Goal: Task Accomplishment & Management: Complete application form

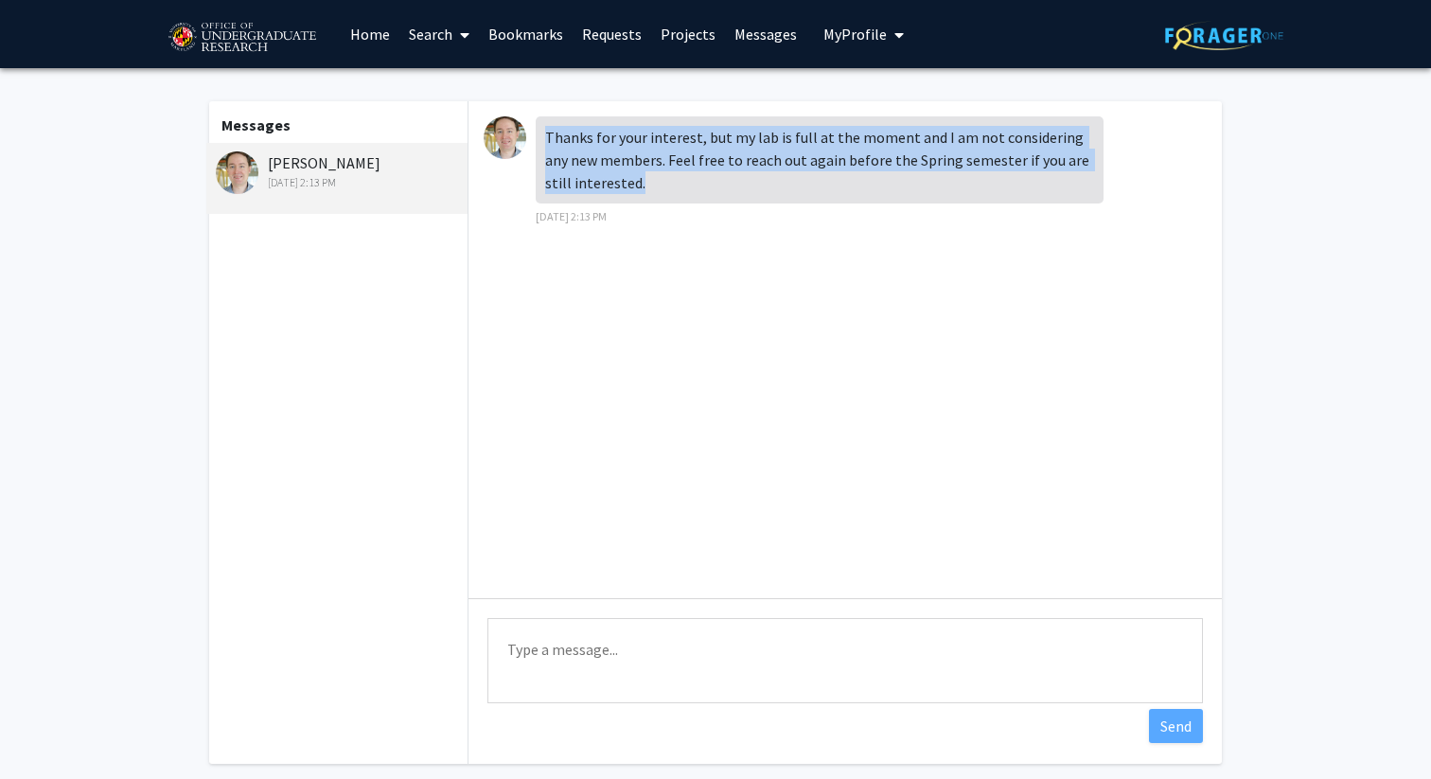
drag, startPoint x: 544, startPoint y: 133, endPoint x: 673, endPoint y: 192, distance: 141.5
click at [673, 192] on div "Thanks for your interest, but my lab is full at the moment and I am not conside…" at bounding box center [820, 159] width 568 height 87
copy div "Thanks for your interest, but my lab is full at the moment and I am not conside…"
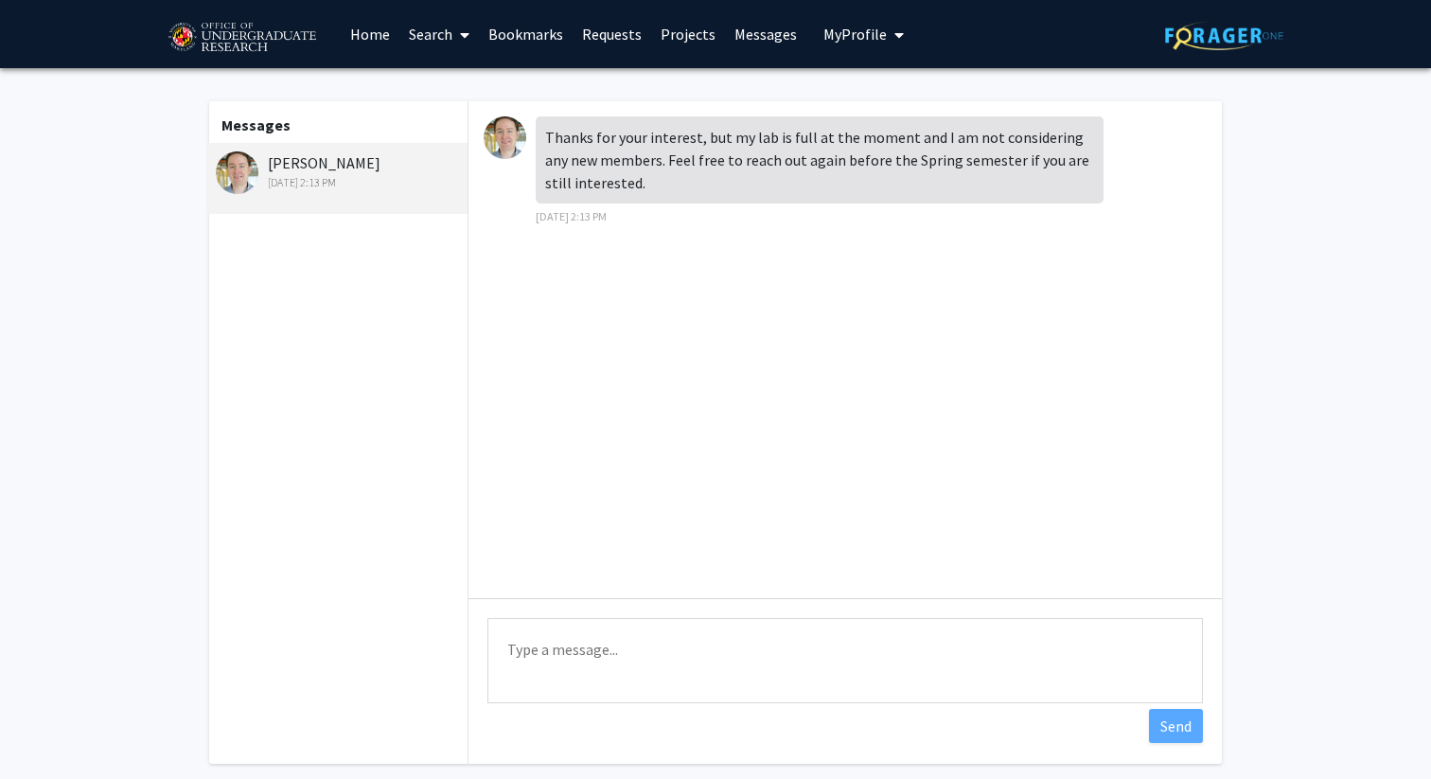
click at [683, 667] on textarea "Type a message" at bounding box center [845, 660] width 716 height 85
click at [931, 648] on textarea "Thank you for letting me know! I'll be sure to reach out again before Spring se…" at bounding box center [845, 660] width 716 height 85
click at [1123, 670] on textarea "Thank you for letting me know! I'll be sure to reach out again before the Sprin…" at bounding box center [845, 660] width 716 height 85
click at [706, 647] on textarea "Thank you for letting me know! I'll be sure to reach out again before the Sprin…" at bounding box center [845, 660] width 716 height 85
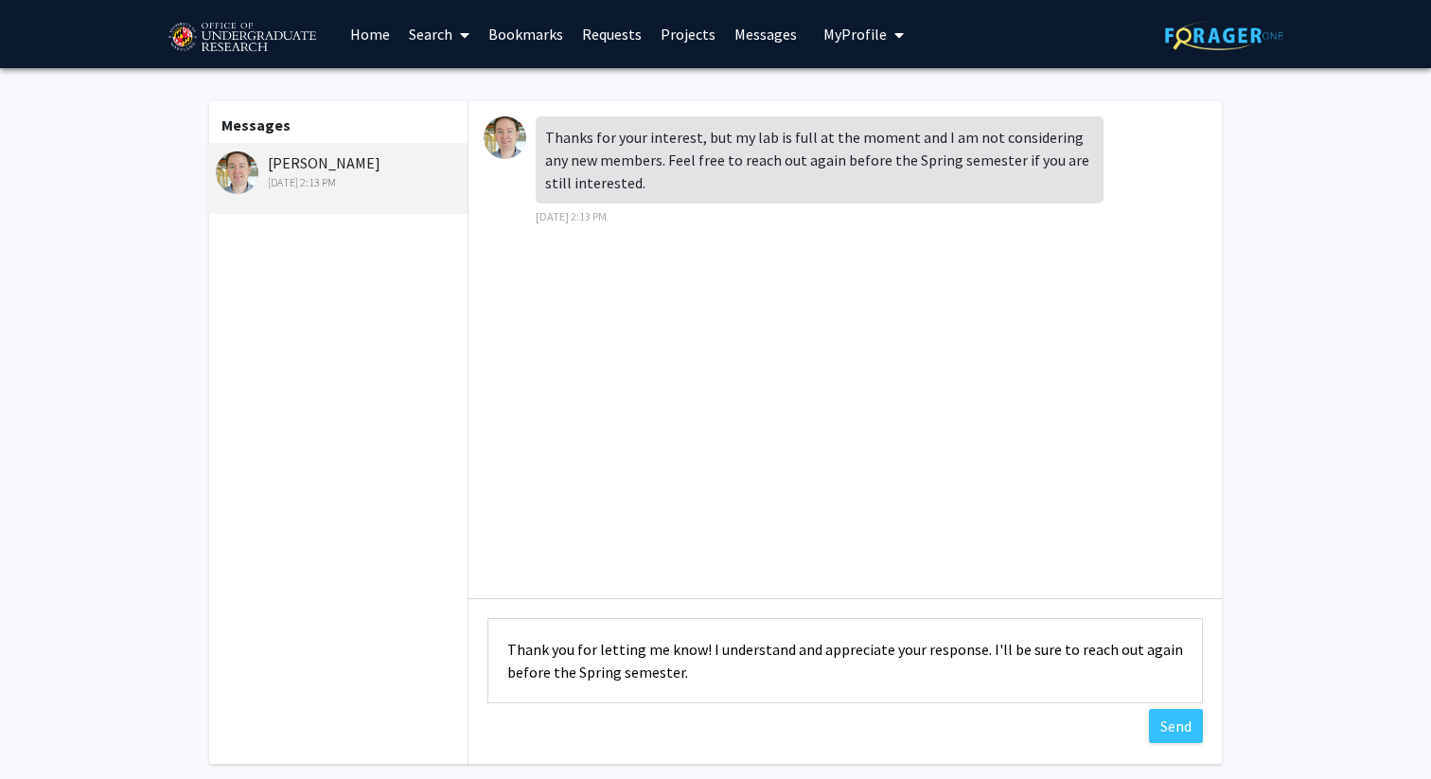
click at [752, 678] on textarea "Thank you for letting me know! I understand and appreciate your response. I'll …" at bounding box center [845, 660] width 716 height 85
click at [746, 673] on textarea "Thank you for letting me know! I understand and appreciate your response. I'll …" at bounding box center [845, 660] width 716 height 85
type textarea "Thank you for letting me know! I understand and appreciate your response. I'll …"
click at [1179, 726] on button "Send" at bounding box center [1176, 726] width 54 height 34
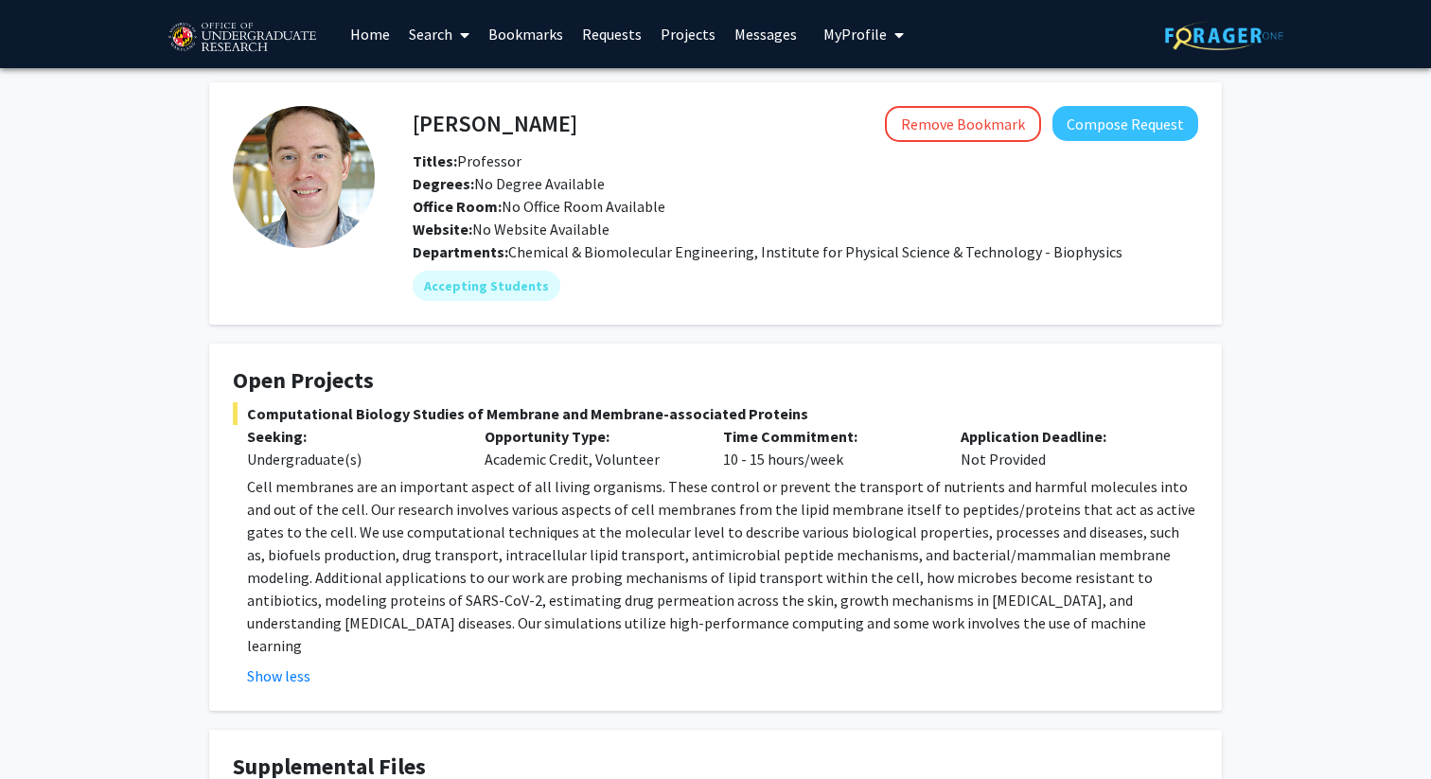
scroll to position [119, 0]
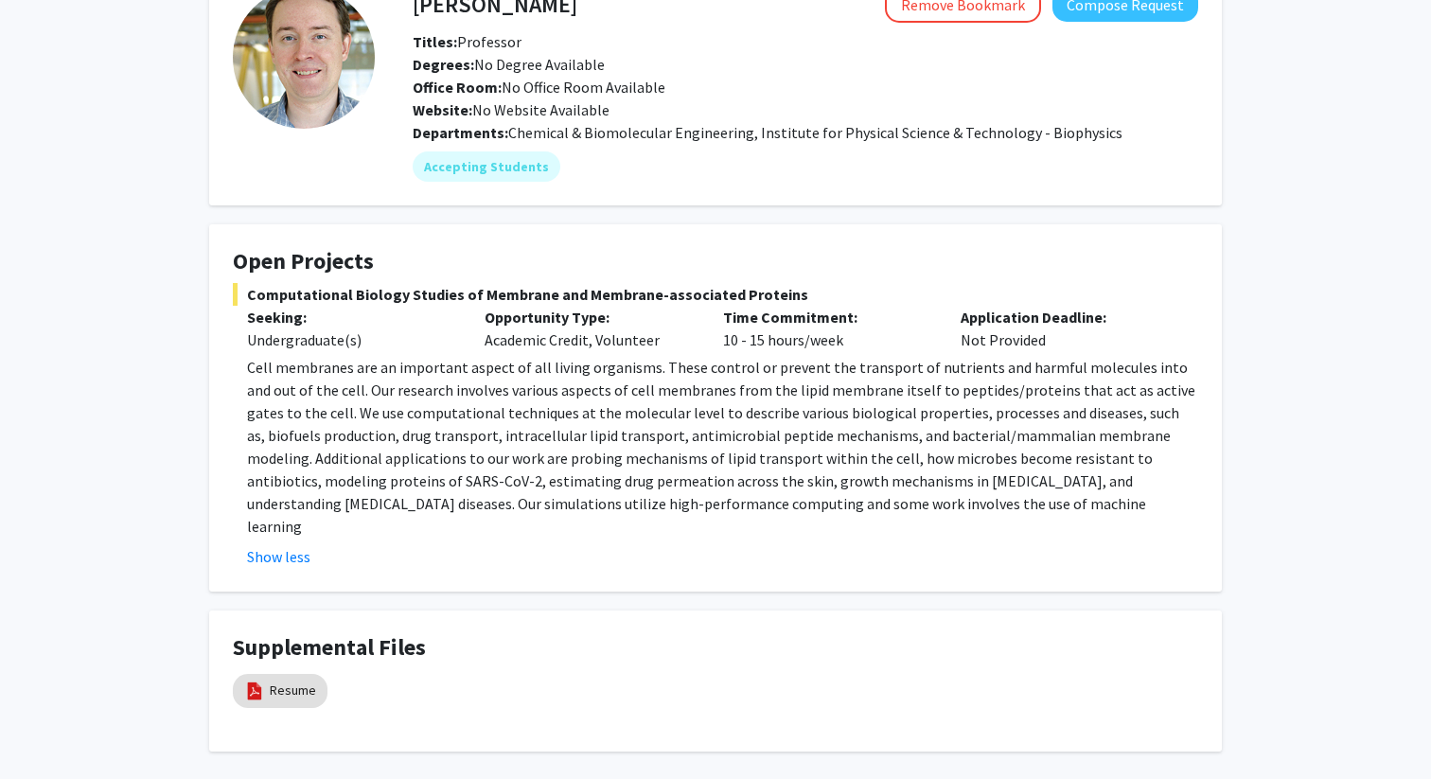
click at [801, 232] on fg-card "Open Projects Computational Biology Studies of Membrane and Membrane-associated…" at bounding box center [715, 407] width 1013 height 367
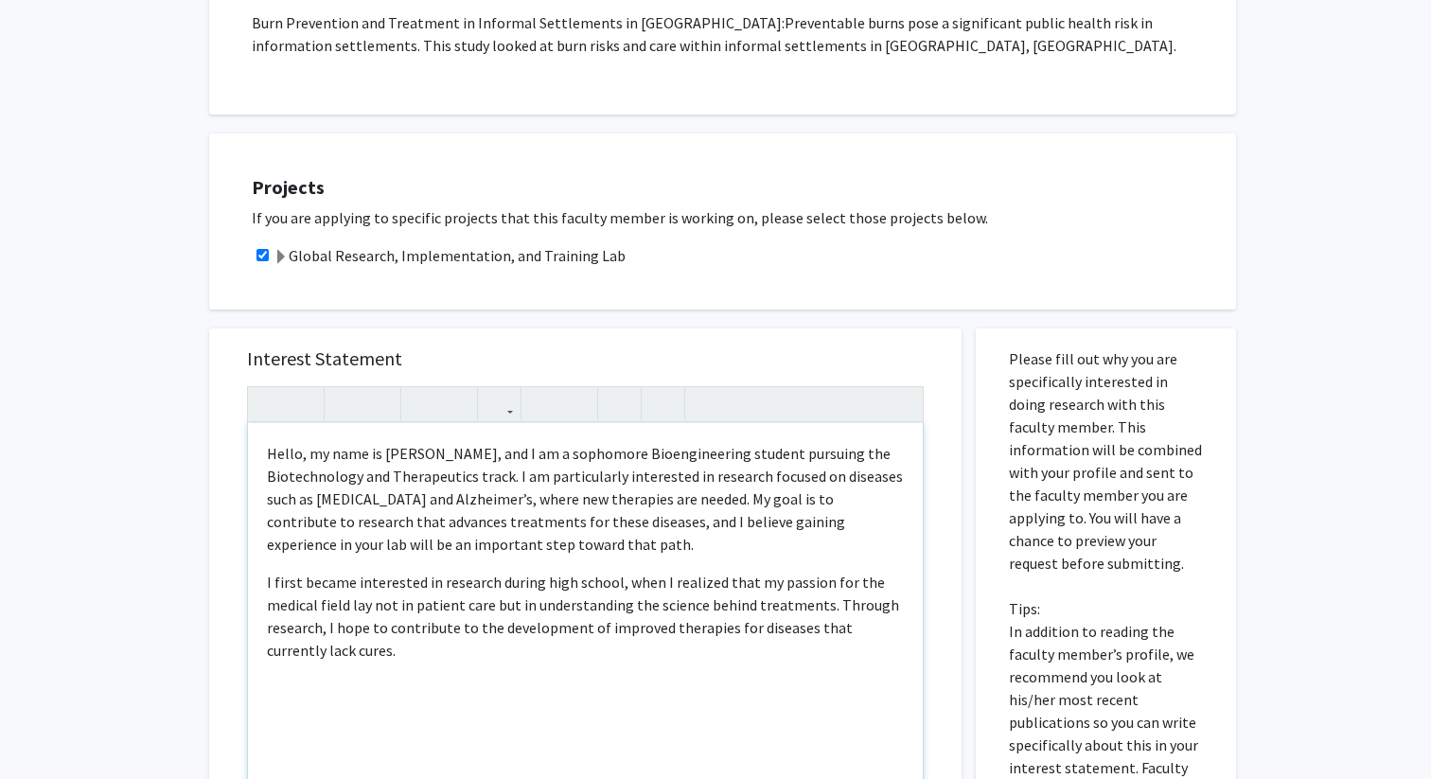
scroll to position [1605, 0]
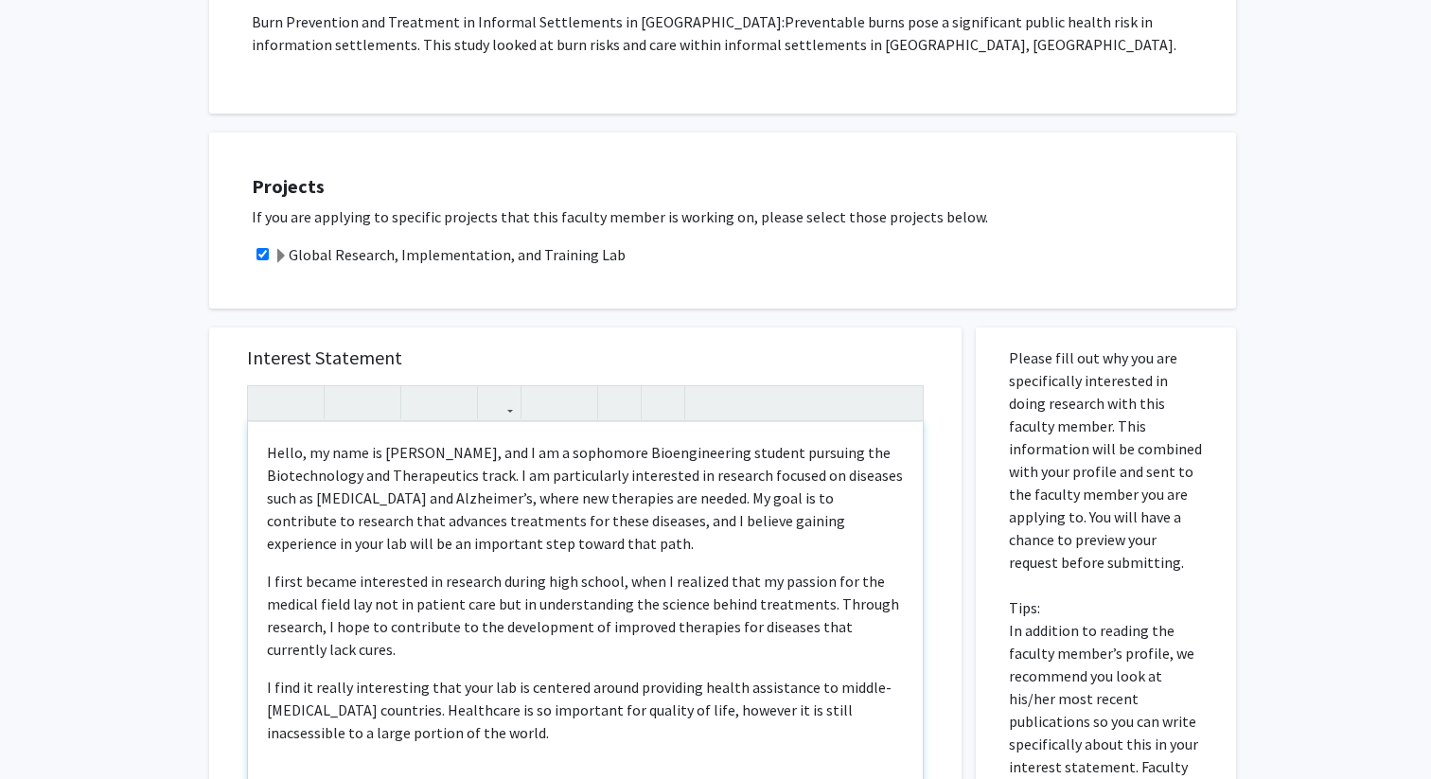
click at [795, 676] on p "I find it really interesting that your lab is centered around providing health …" at bounding box center [585, 710] width 637 height 68
click at [671, 676] on p "I find it really interesting that your lab is centered around providing health …" at bounding box center [585, 710] width 637 height 68
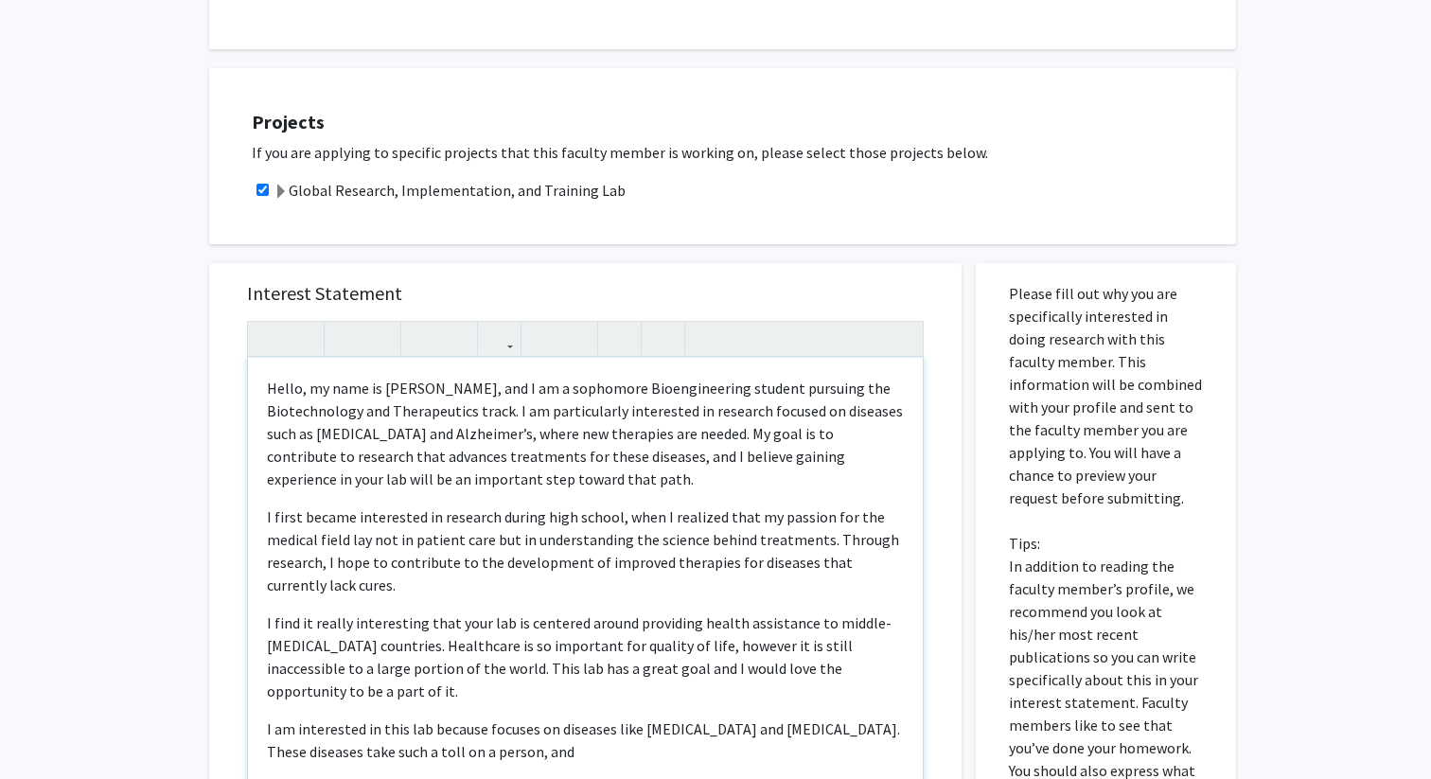
scroll to position [1674, 0]
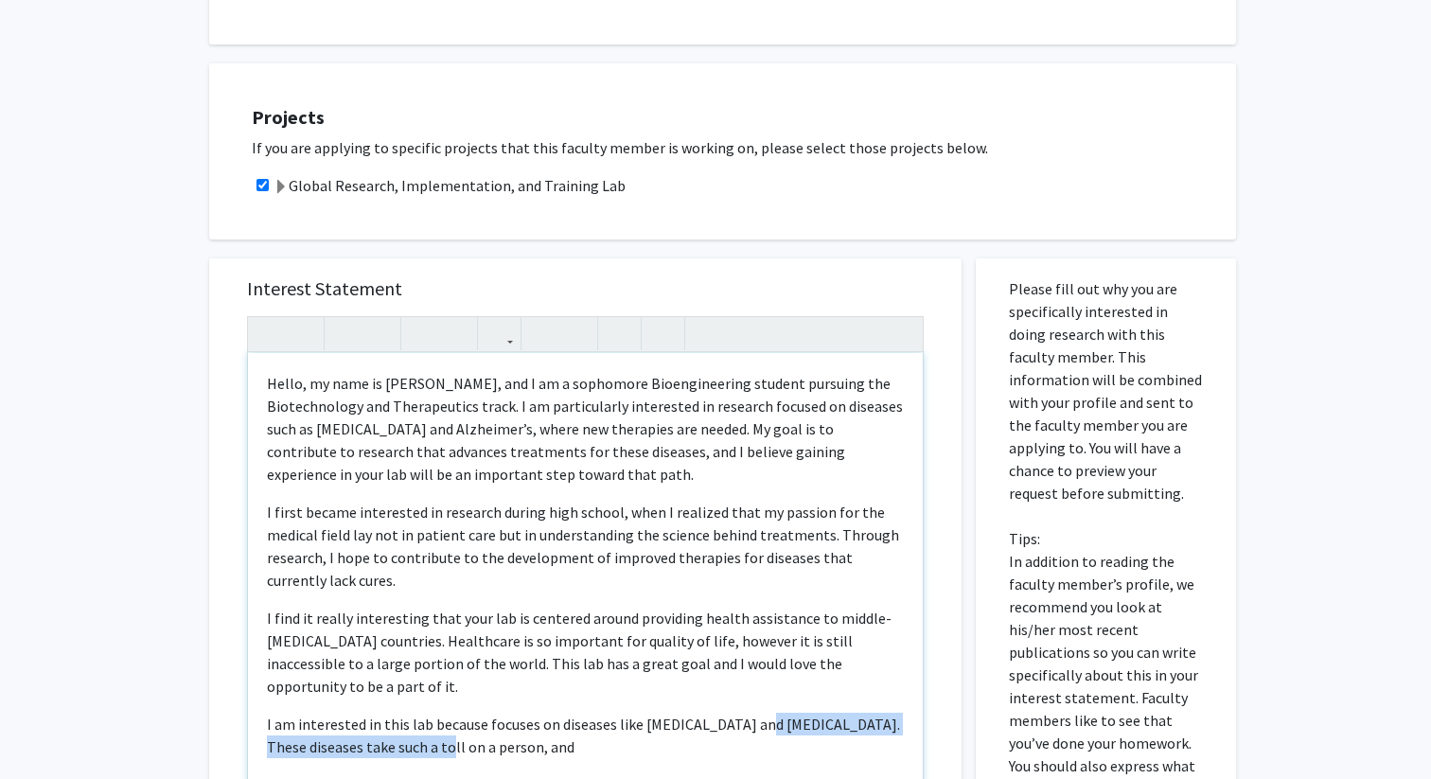
drag, startPoint x: 740, startPoint y: 657, endPoint x: 740, endPoint y: 667, distance: 10.4
click at [740, 713] on p "I am interested in this lab because focuses on diseases like cancer and HIV. Th…" at bounding box center [585, 735] width 637 height 45
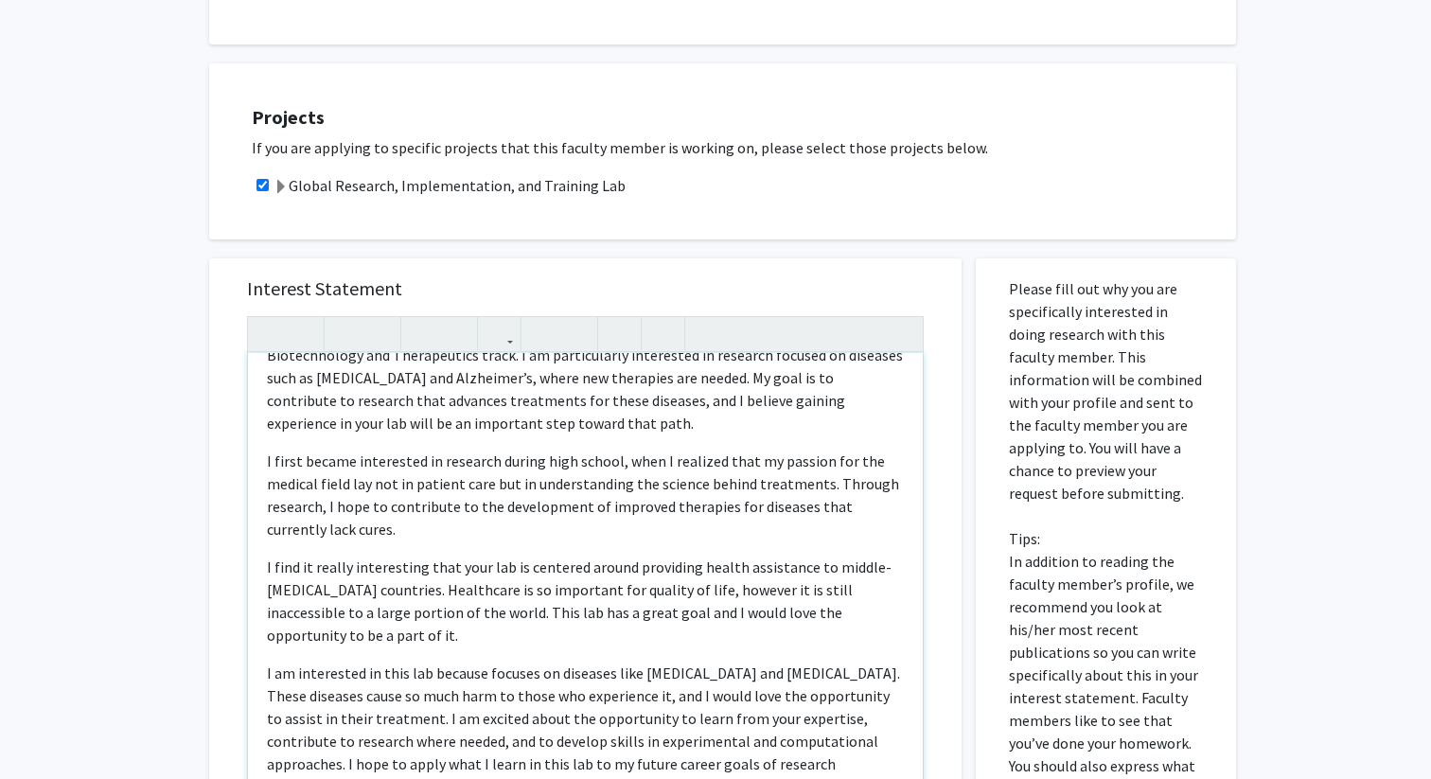
scroll to position [74, 0]
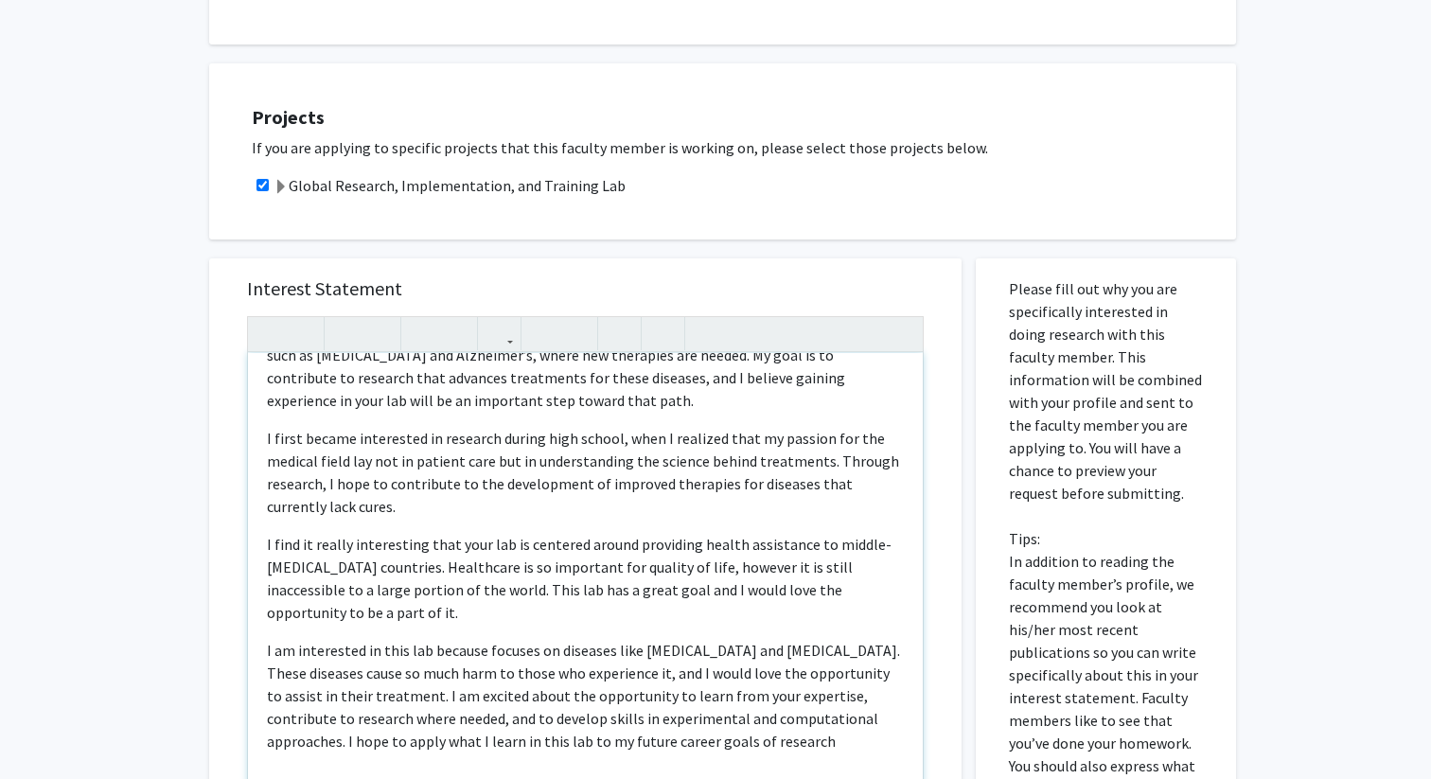
click at [698, 654] on p "I am interested in this lab because focuses on diseases like cancer and HIV. Th…" at bounding box center [585, 696] width 637 height 114
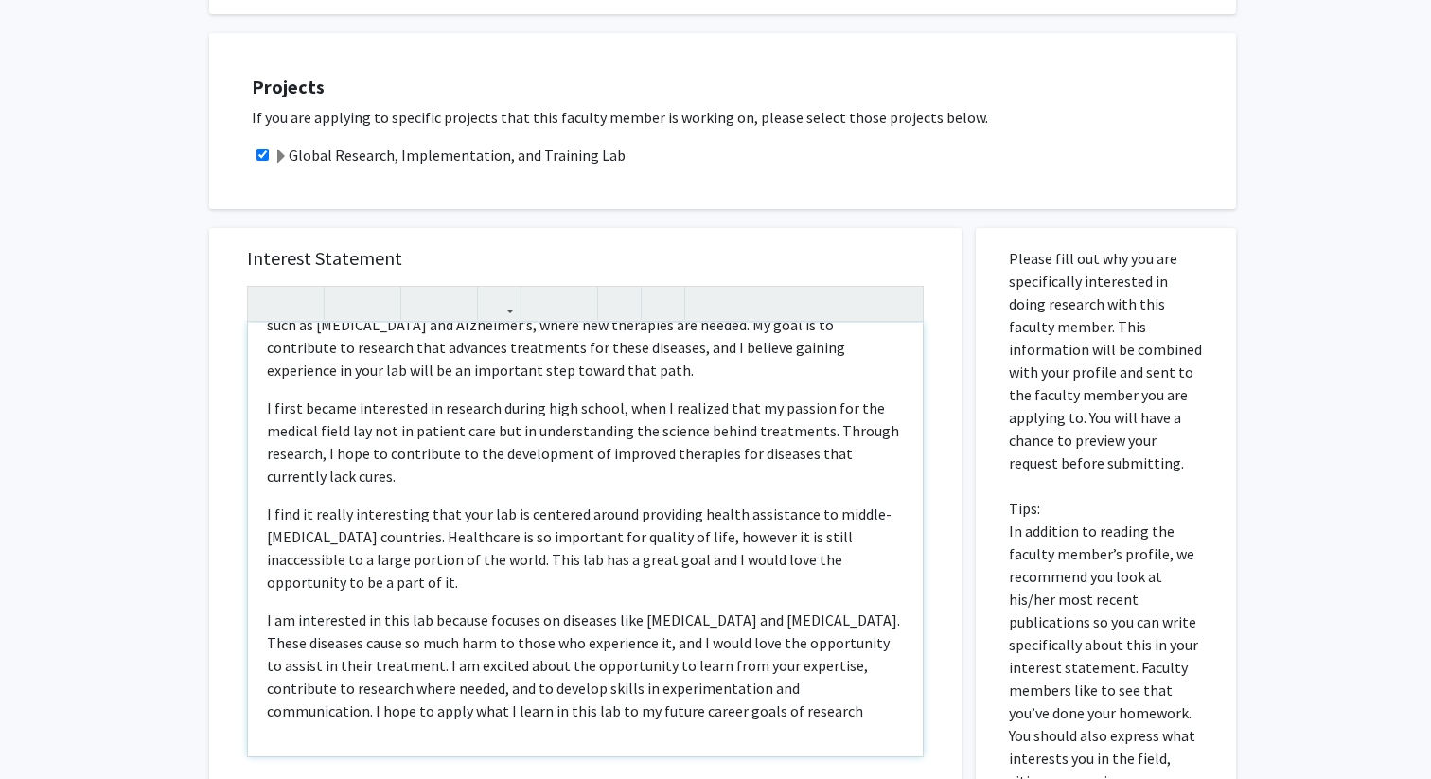
scroll to position [1706, 0]
click at [598, 647] on p "I am interested in this lab because focuses on diseases like cancer and HIV. Th…" at bounding box center [585, 665] width 637 height 114
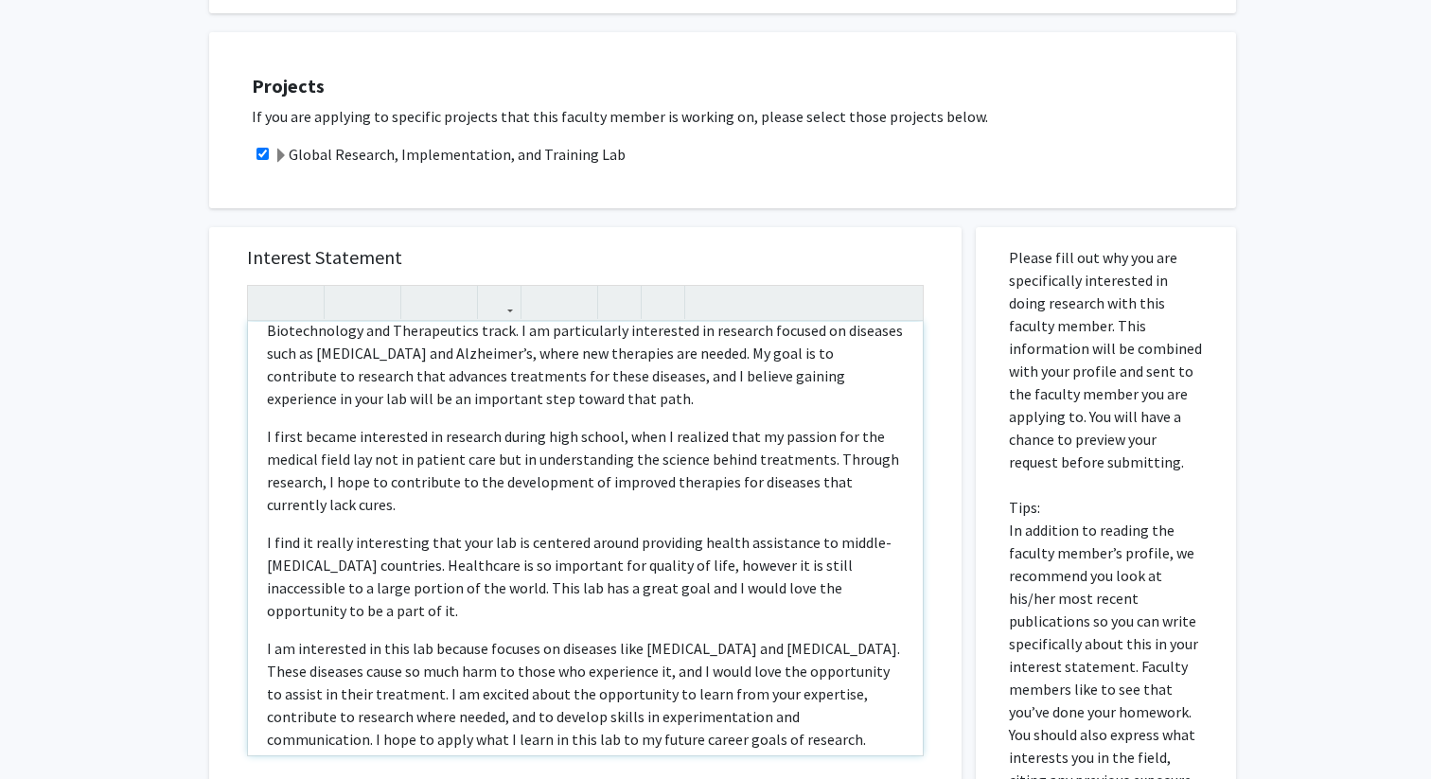
scroll to position [74, 0]
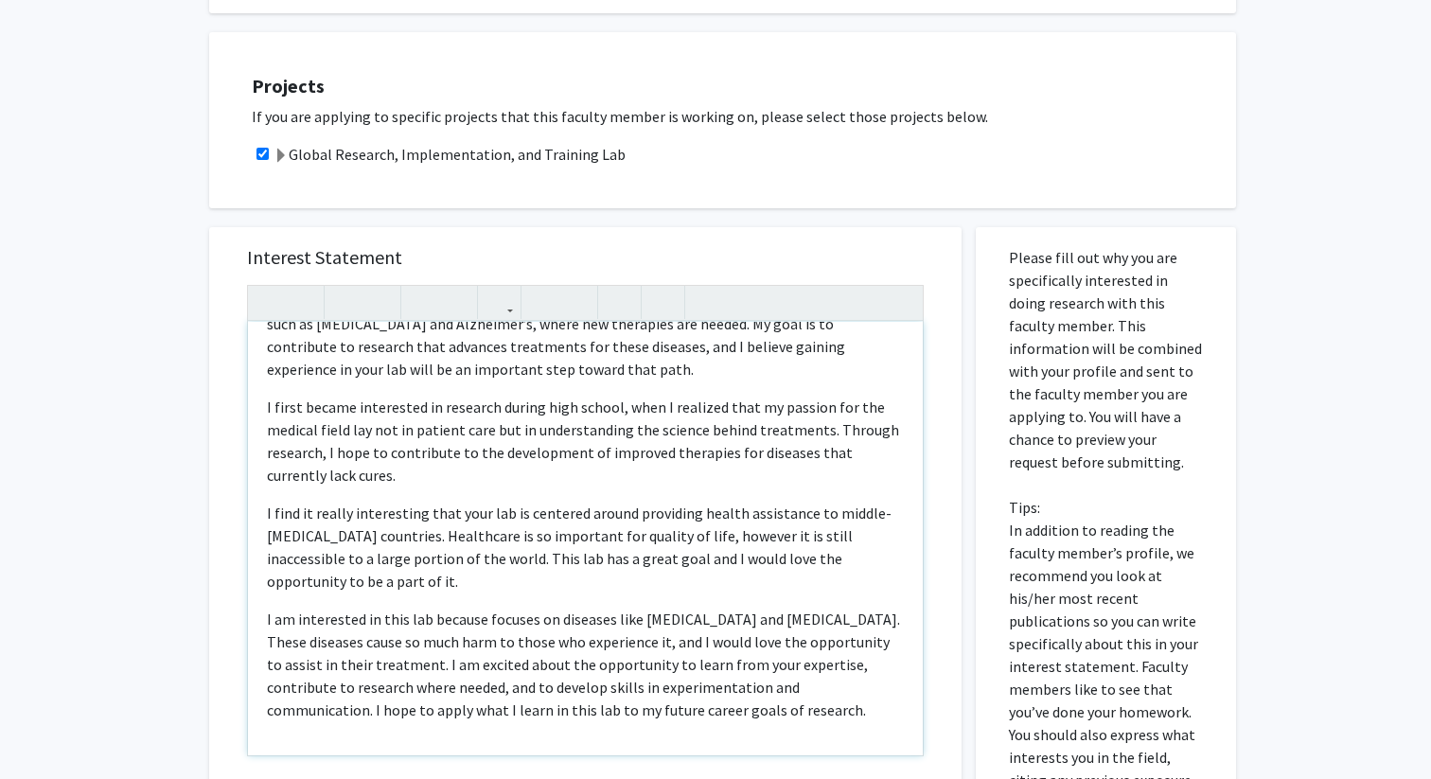
click at [727, 512] on p "I find it really interesting that your lab is centered around providing health …" at bounding box center [585, 547] width 637 height 91
click at [623, 398] on p "I first became interested in research during high school, when I realized that …" at bounding box center [585, 441] width 637 height 91
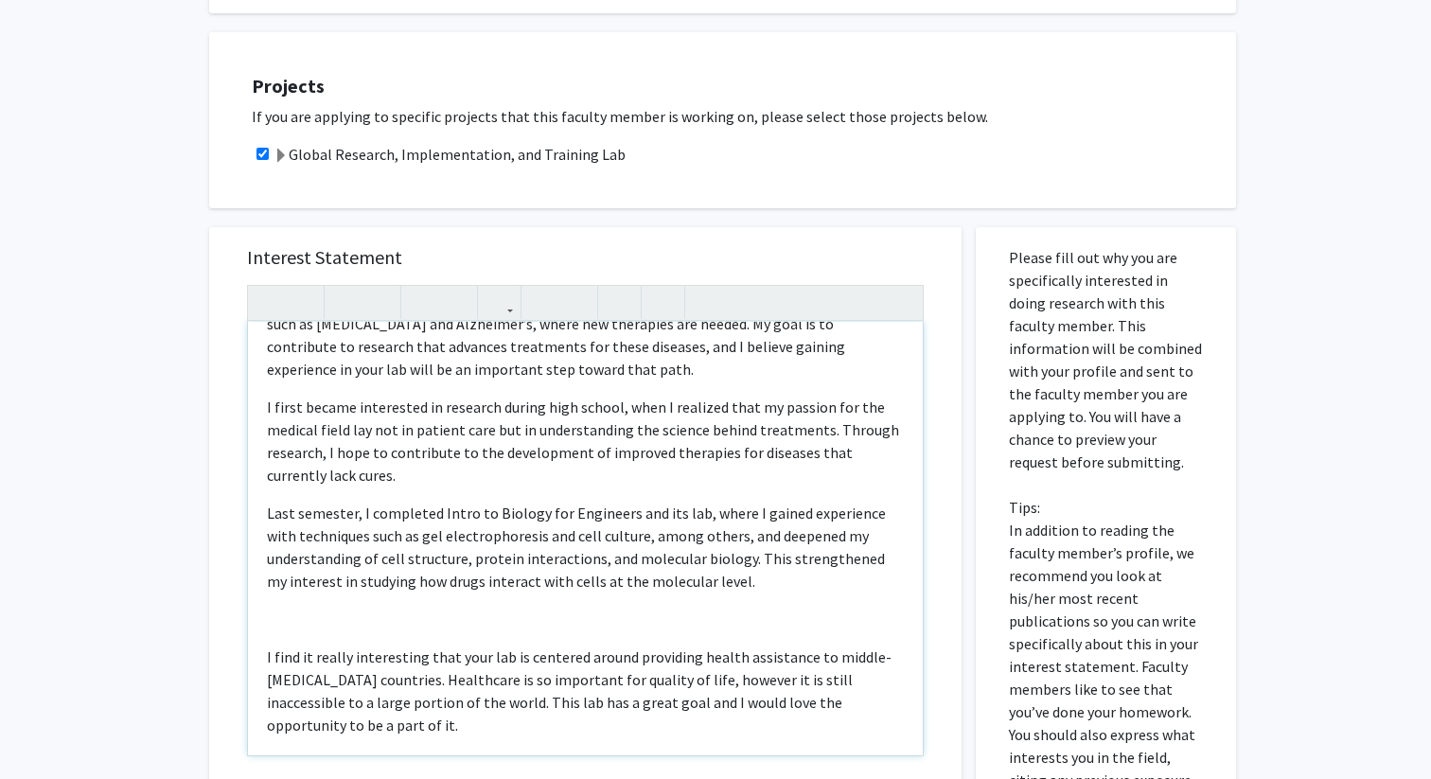
type textarea "<p>Hello, my name is Caroline Jenks, and I am a sophomore Bioengineering studen…"
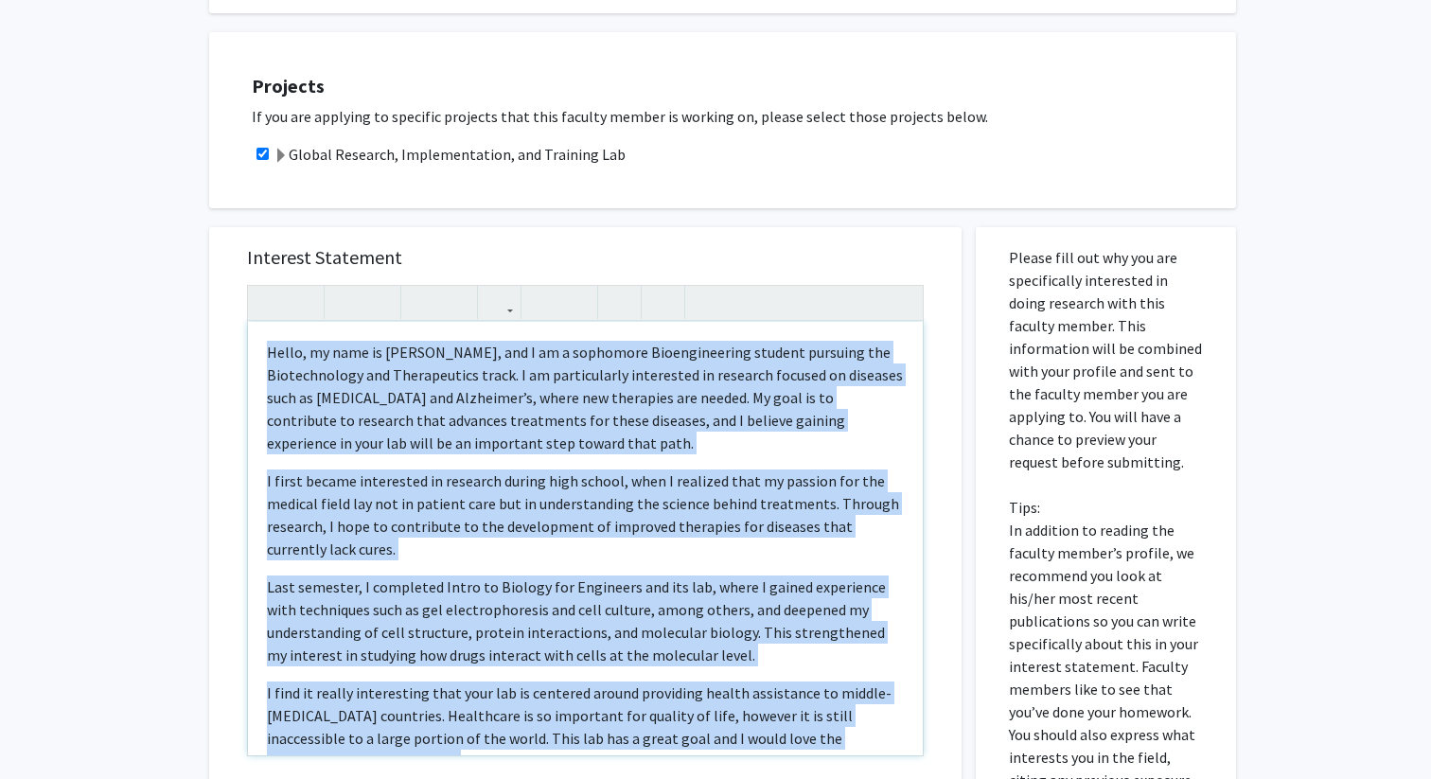
scroll to position [180, 0]
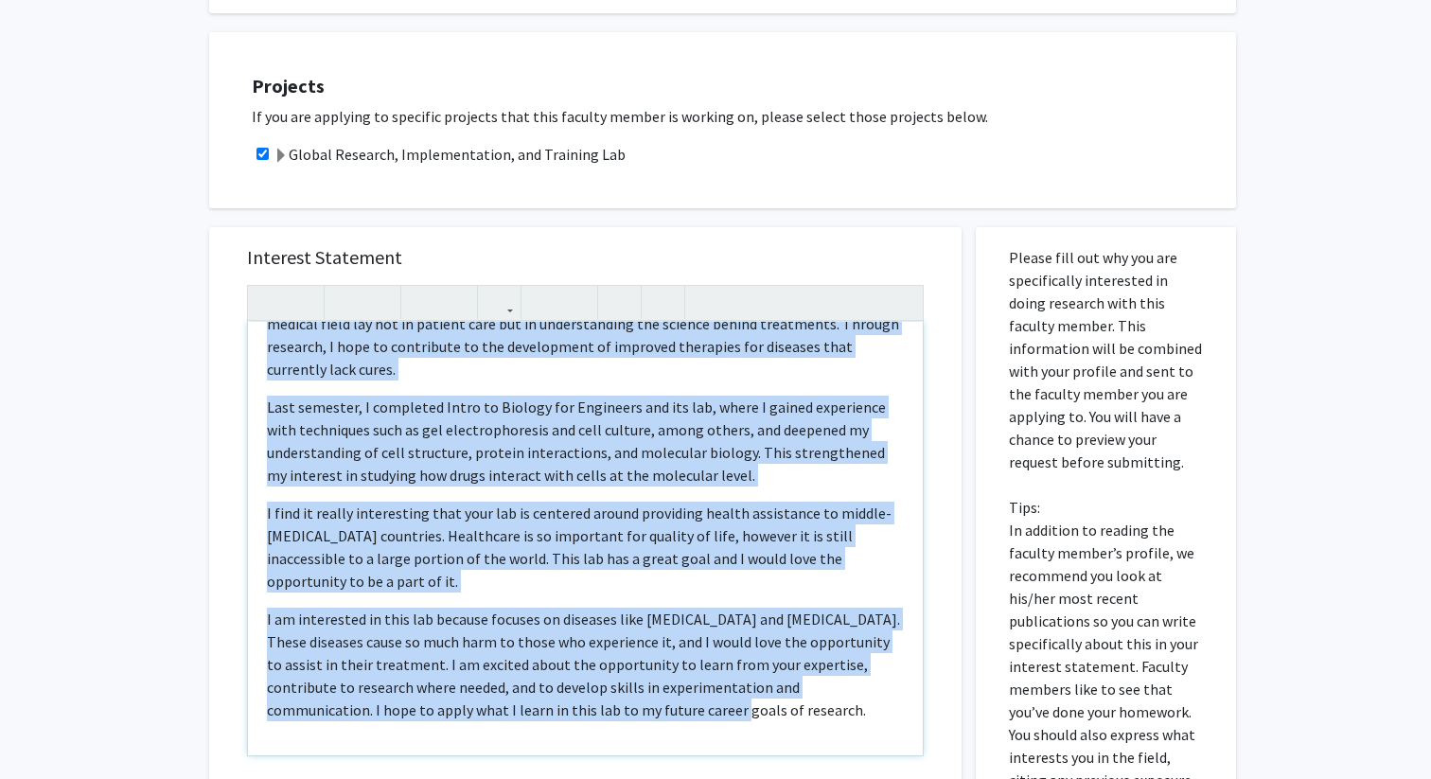
drag, startPoint x: 264, startPoint y: 280, endPoint x: 667, endPoint y: 720, distance: 596.9
click at [667, 730] on div "Interest Statement Hello, my name is Caroline Jenks, and I am a sophomore Bioen…" at bounding box center [585, 564] width 781 height 712
copy div "Hello, my name is Caroline Jenks, and I am a sophomore Bioengineering student p…"
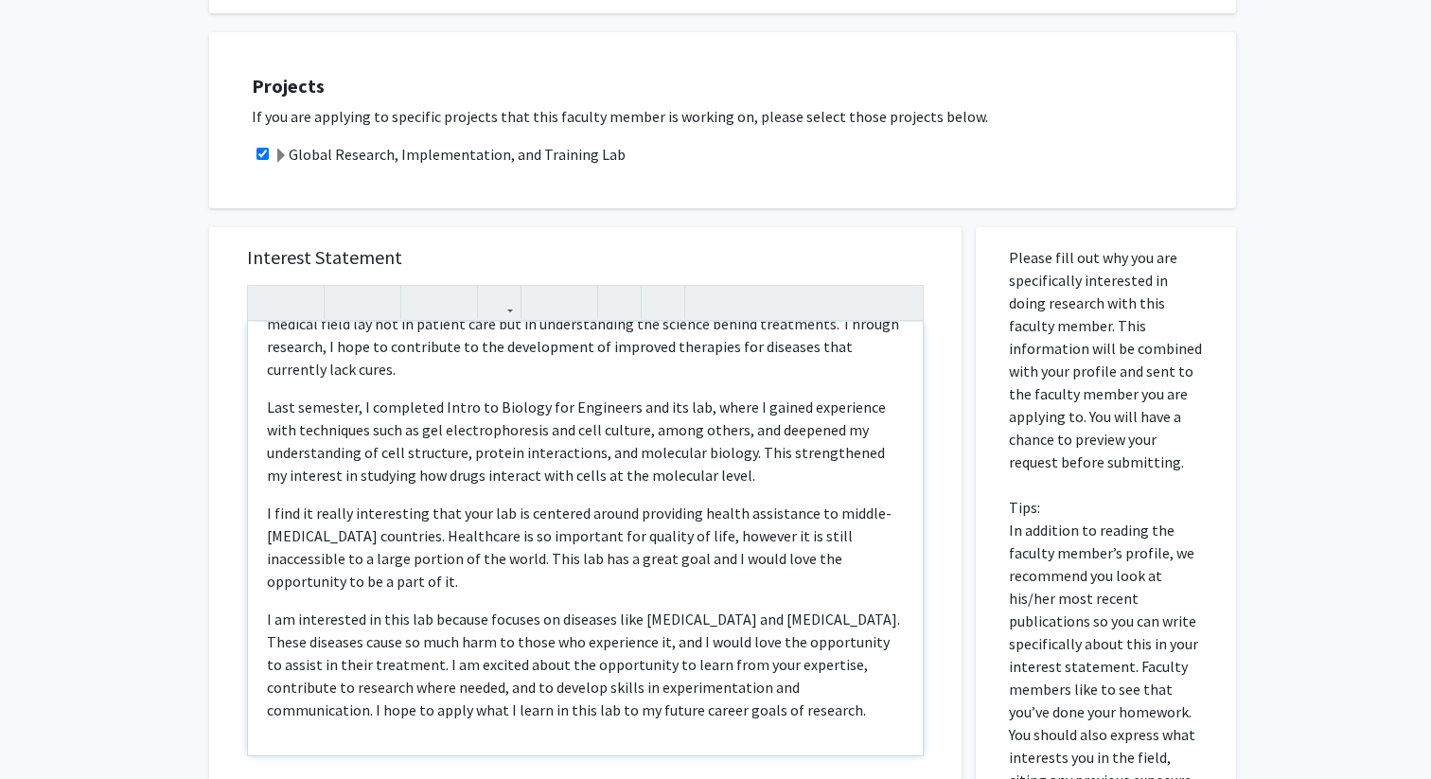
click at [726, 396] on p "Last semester, I completed Intro to Biology for Engineers and its lab, where I …" at bounding box center [585, 441] width 637 height 91
click at [517, 646] on p "I am interested in this lab because focuses on diseases like cancer and HIV. Th…" at bounding box center [585, 665] width 637 height 114
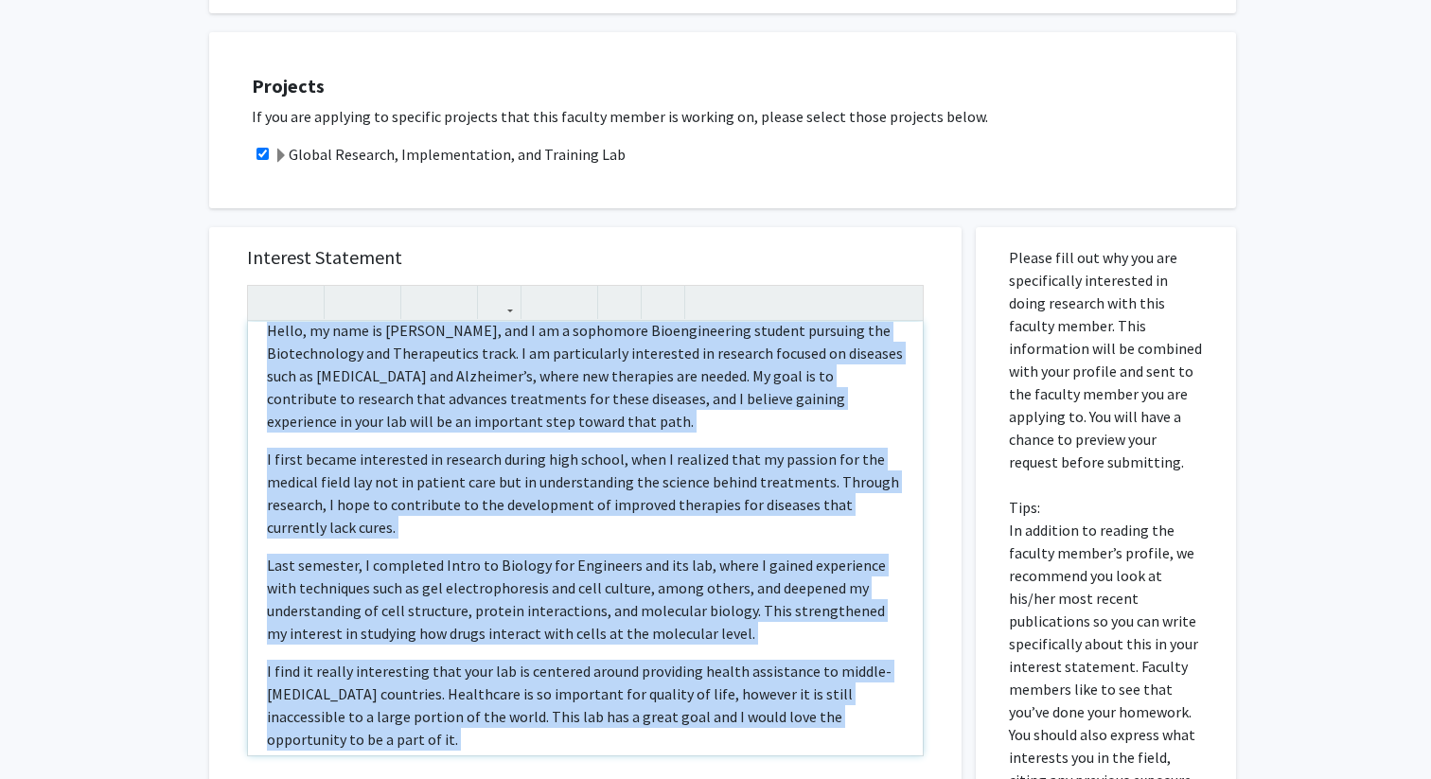
scroll to position [0, 0]
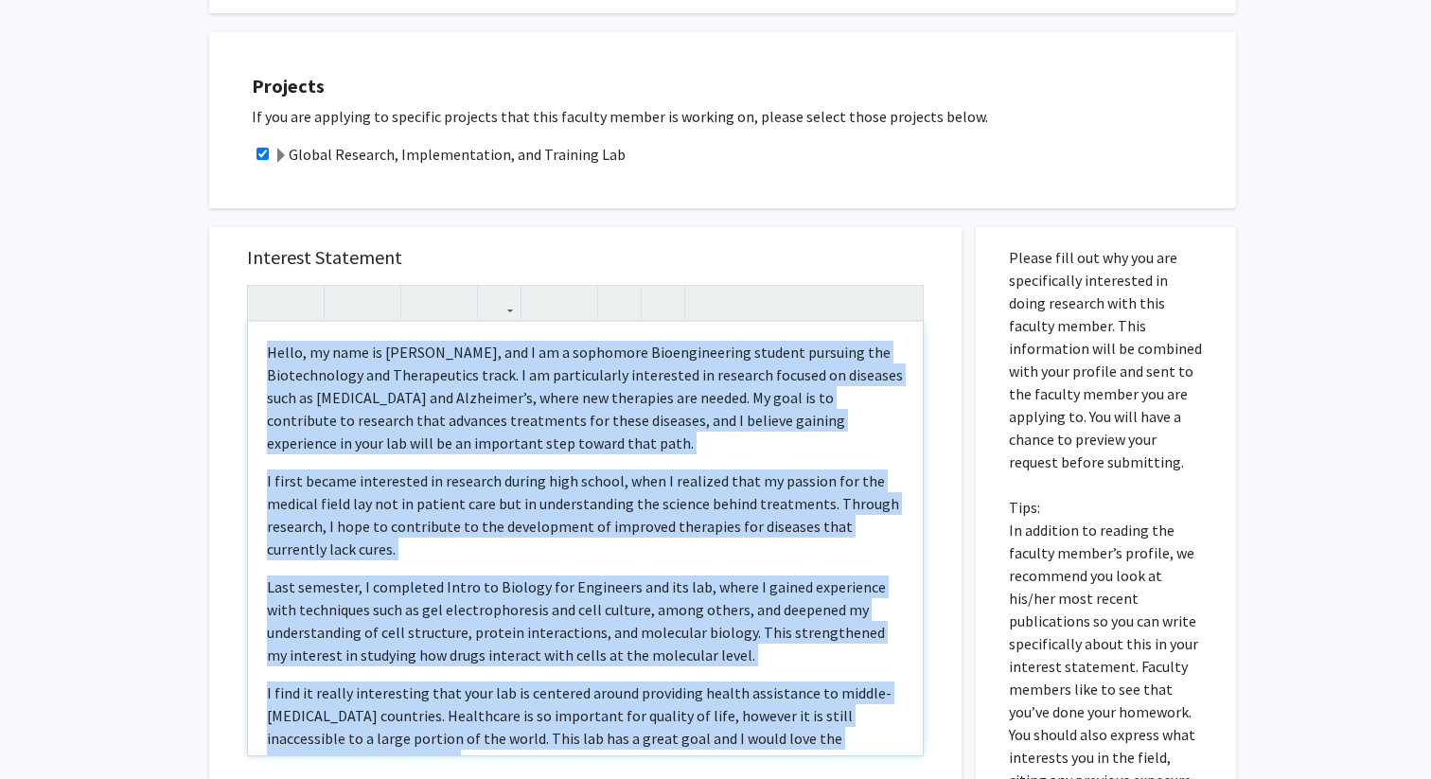
drag, startPoint x: 517, startPoint y: 646, endPoint x: 358, endPoint y: 258, distance: 418.5
click at [358, 322] on div "Hello, my name is Caroline Jenks, and I am a sophomore Bioengineering student p…" at bounding box center [585, 538] width 675 height 433
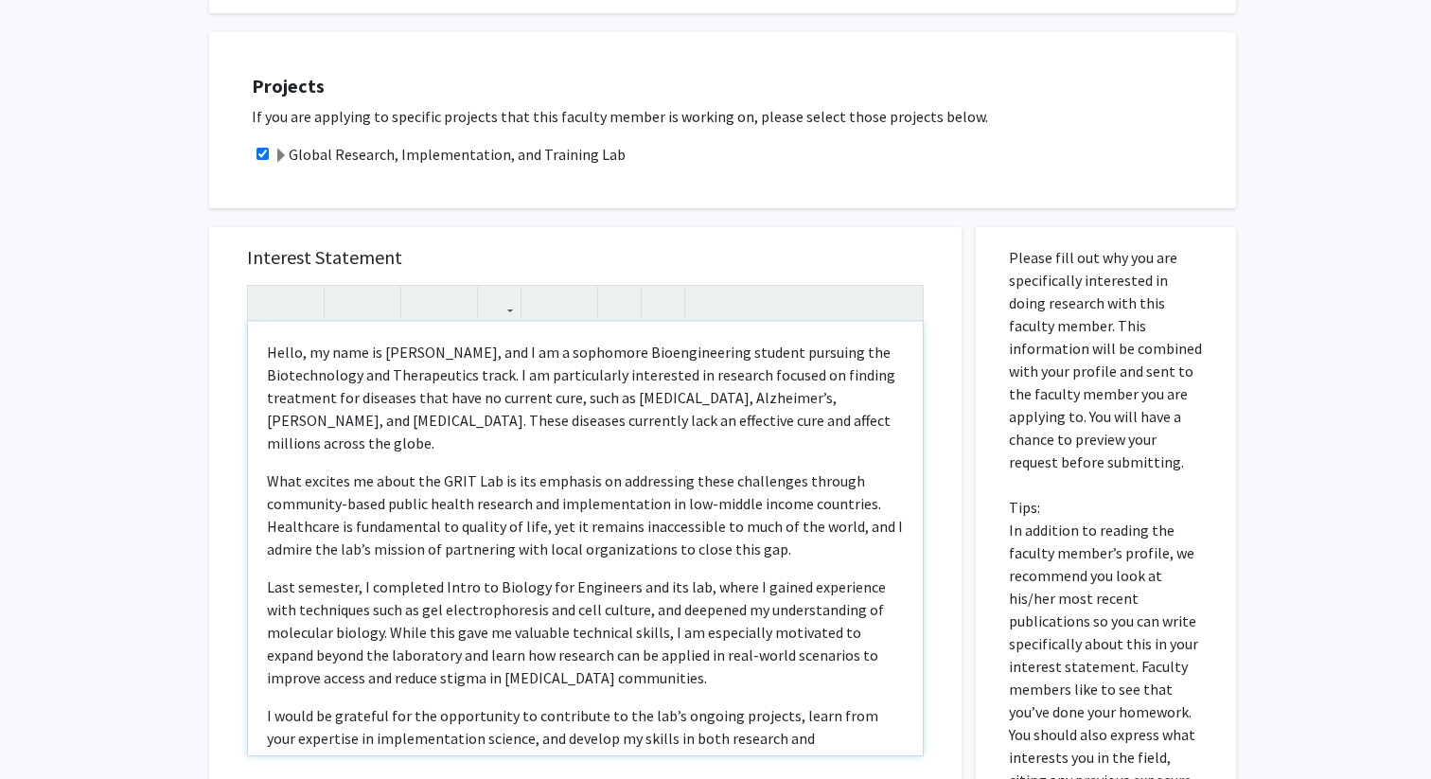
click at [486, 469] on p "What excites me about the GRIT Lab is its emphasis on addressing these challeng…" at bounding box center [585, 514] width 637 height 91
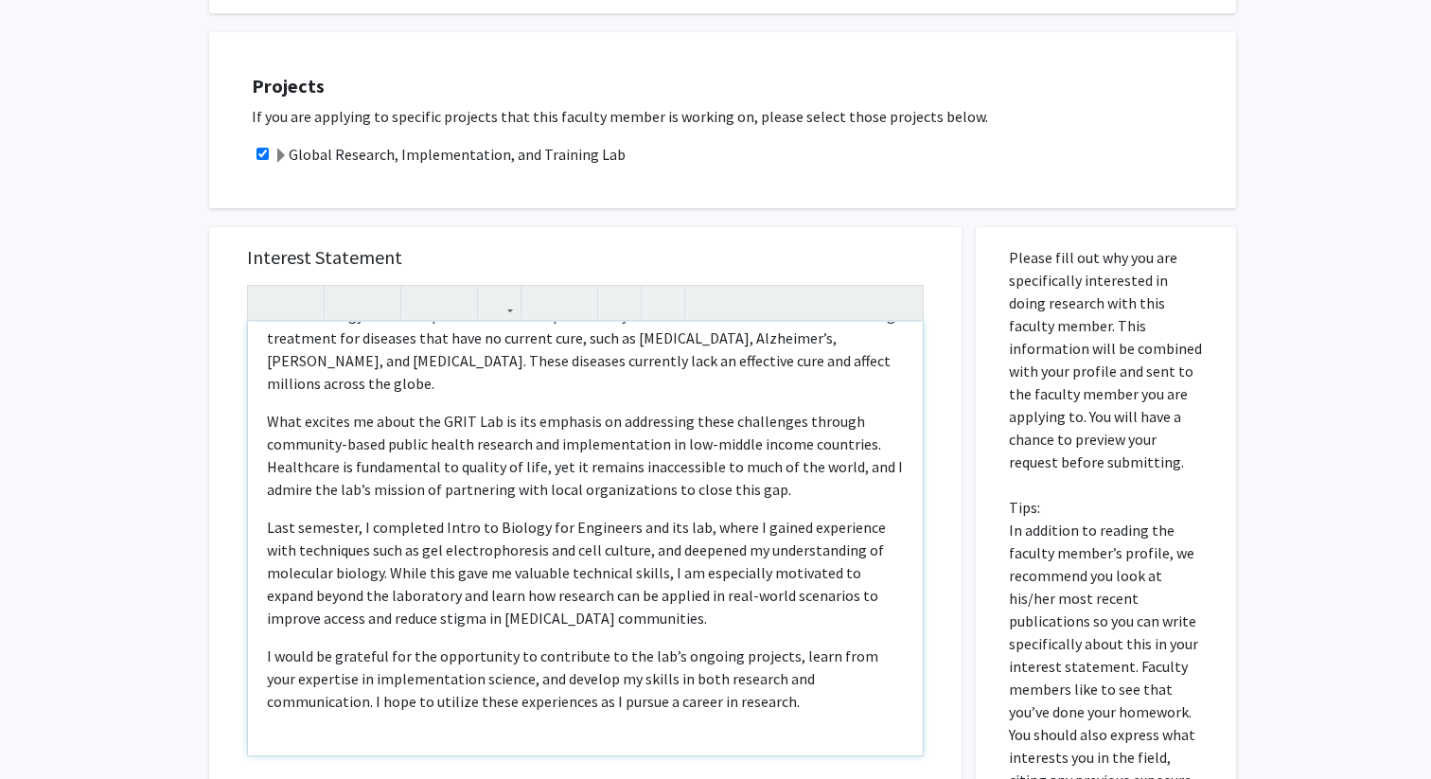
scroll to position [66, 0]
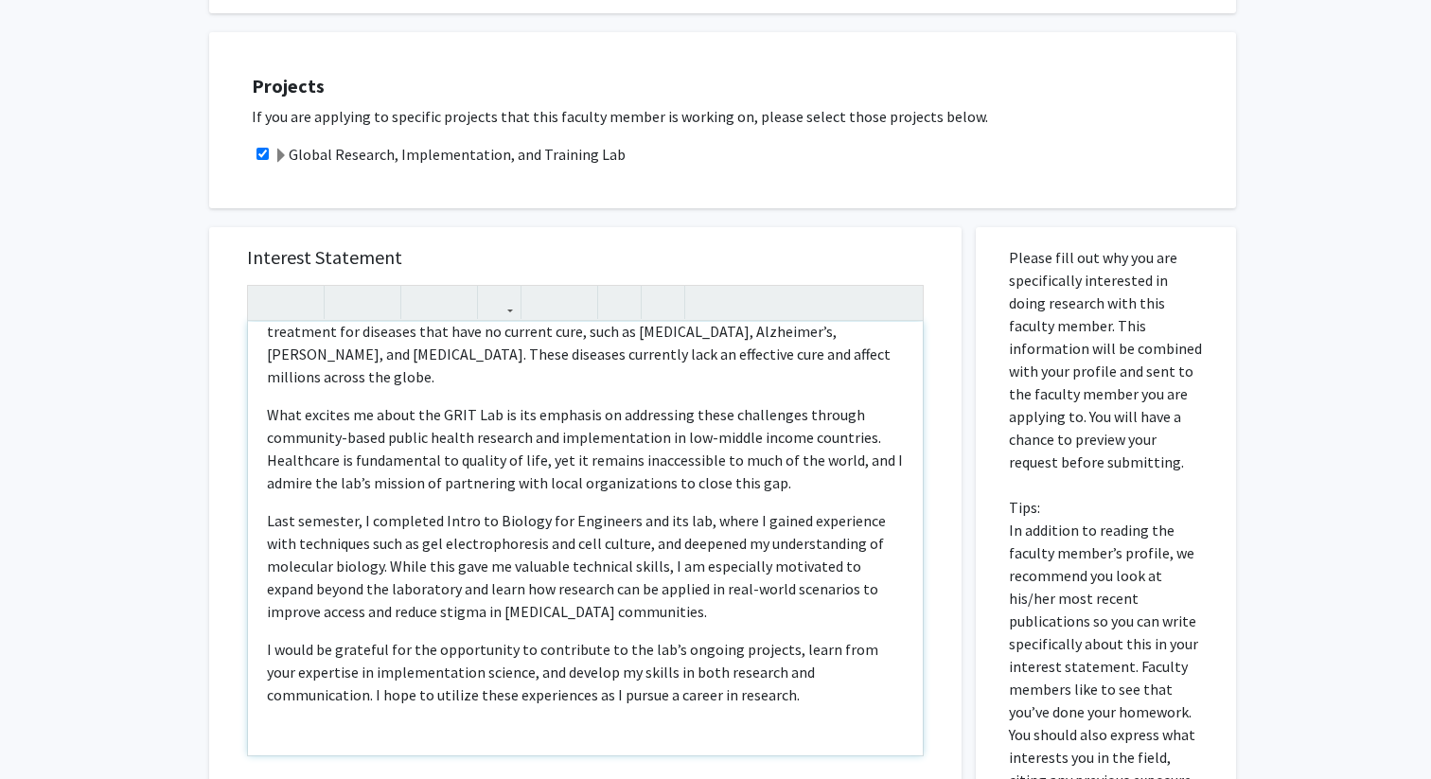
click at [446, 638] on p "I would be grateful for the opportunity to contribute to the lab’s ongoing proj…" at bounding box center [585, 672] width 637 height 68
click at [449, 721] on p "Note to users with screen readers: Please press Alt+0 or Option+0 to deactivate…" at bounding box center [585, 732] width 637 height 23
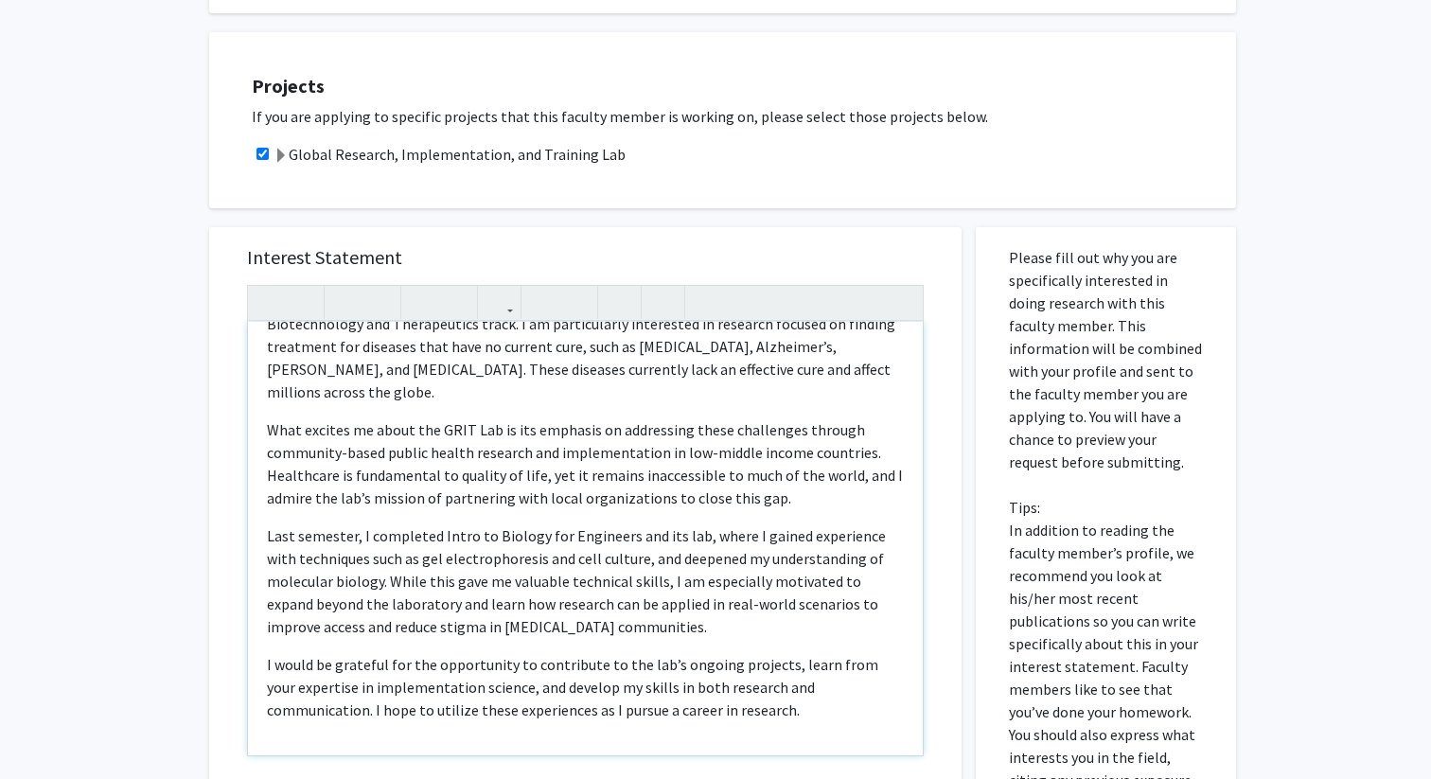
scroll to position [28, 0]
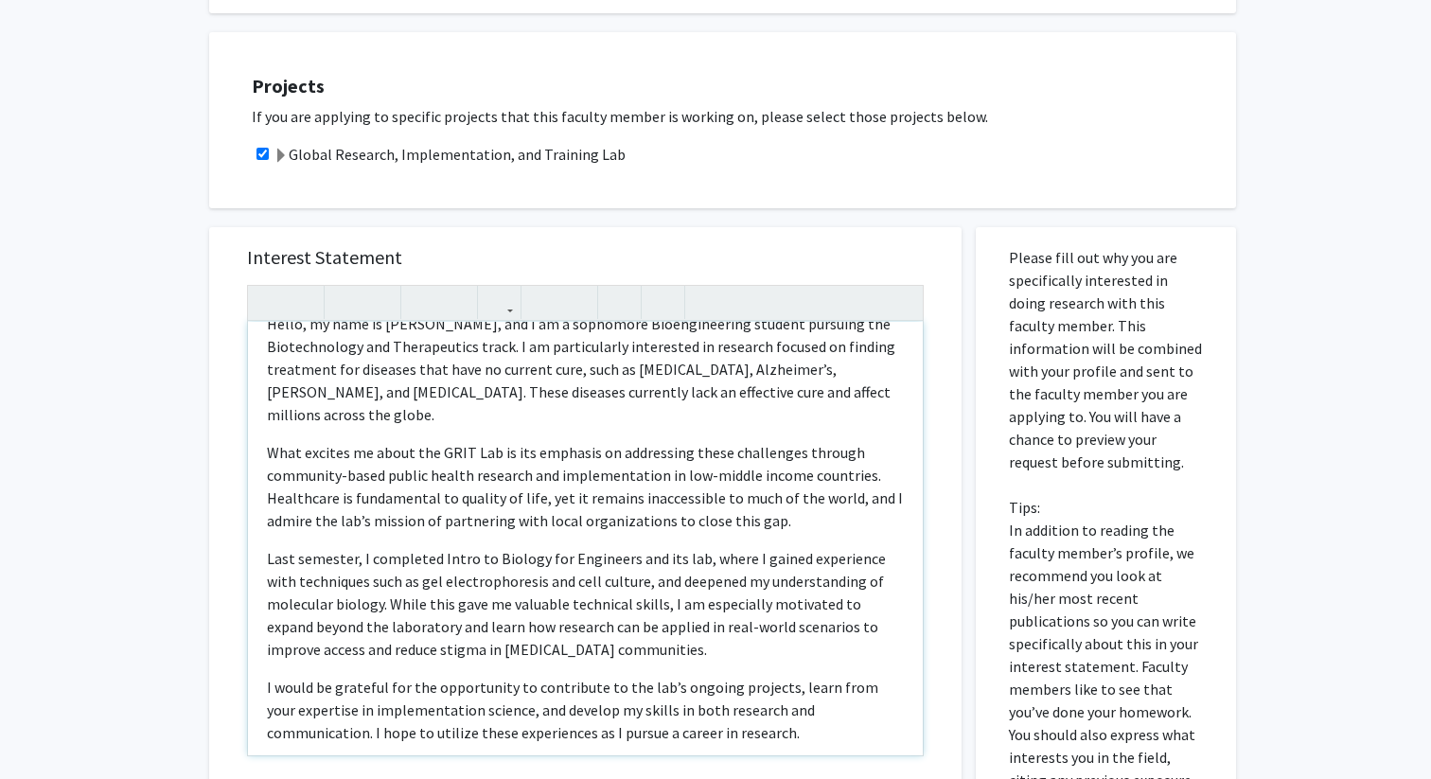
type textarea "<p>Hello, my name is Caroline Jenks, and I am a sophomore Bioengineering studen…"
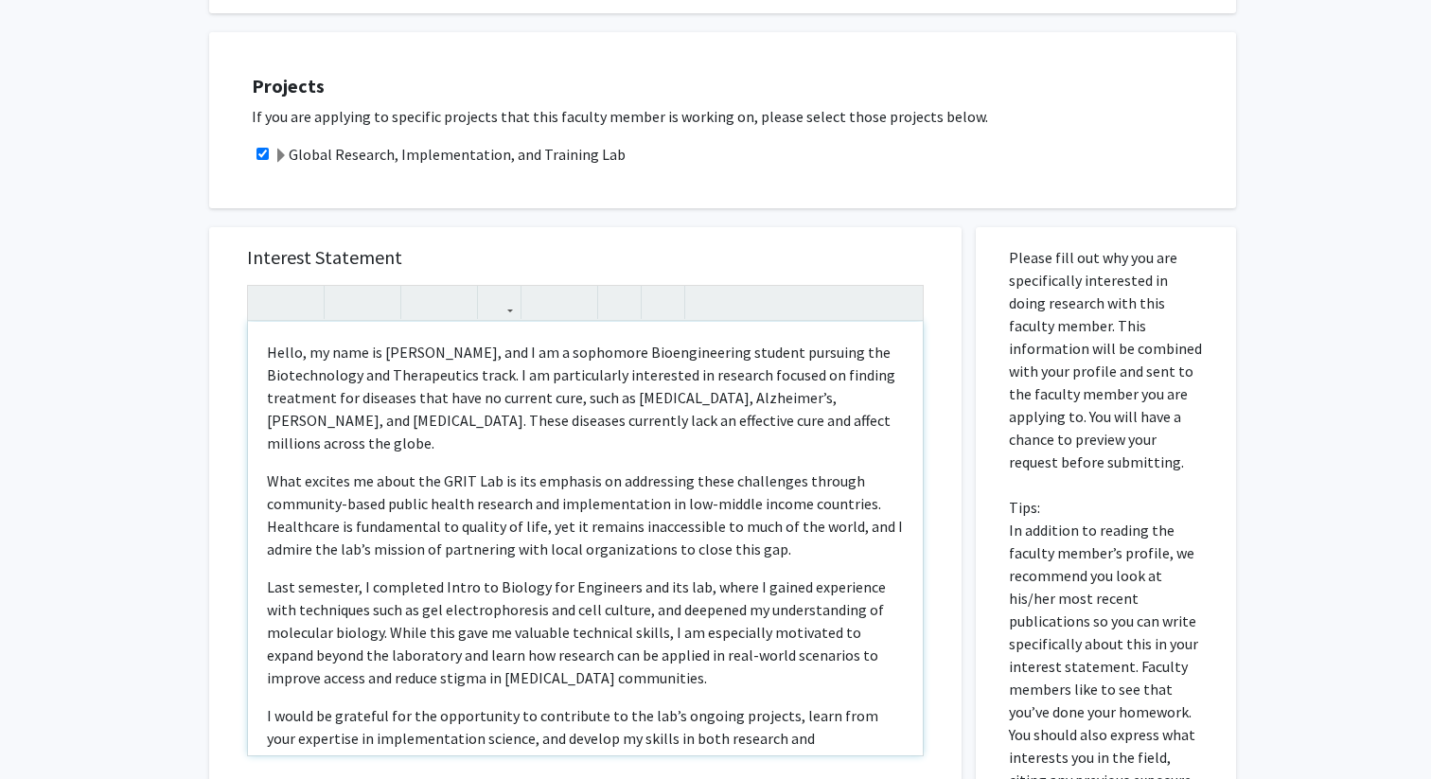
click at [563, 372] on div "Hello, my name is Caroline Jenks, and I am a sophomore Bioengineering student p…" at bounding box center [585, 538] width 675 height 433
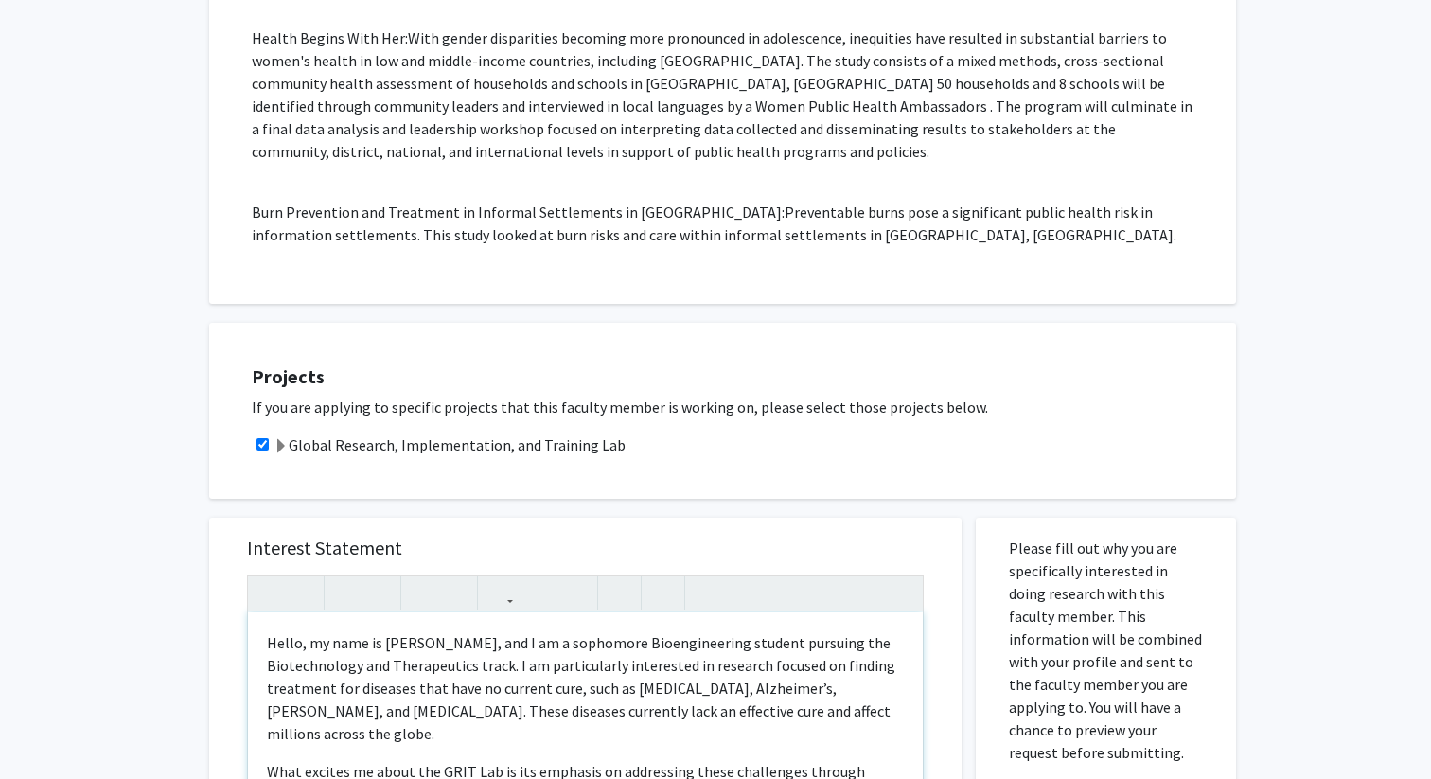
scroll to position [1878, 0]
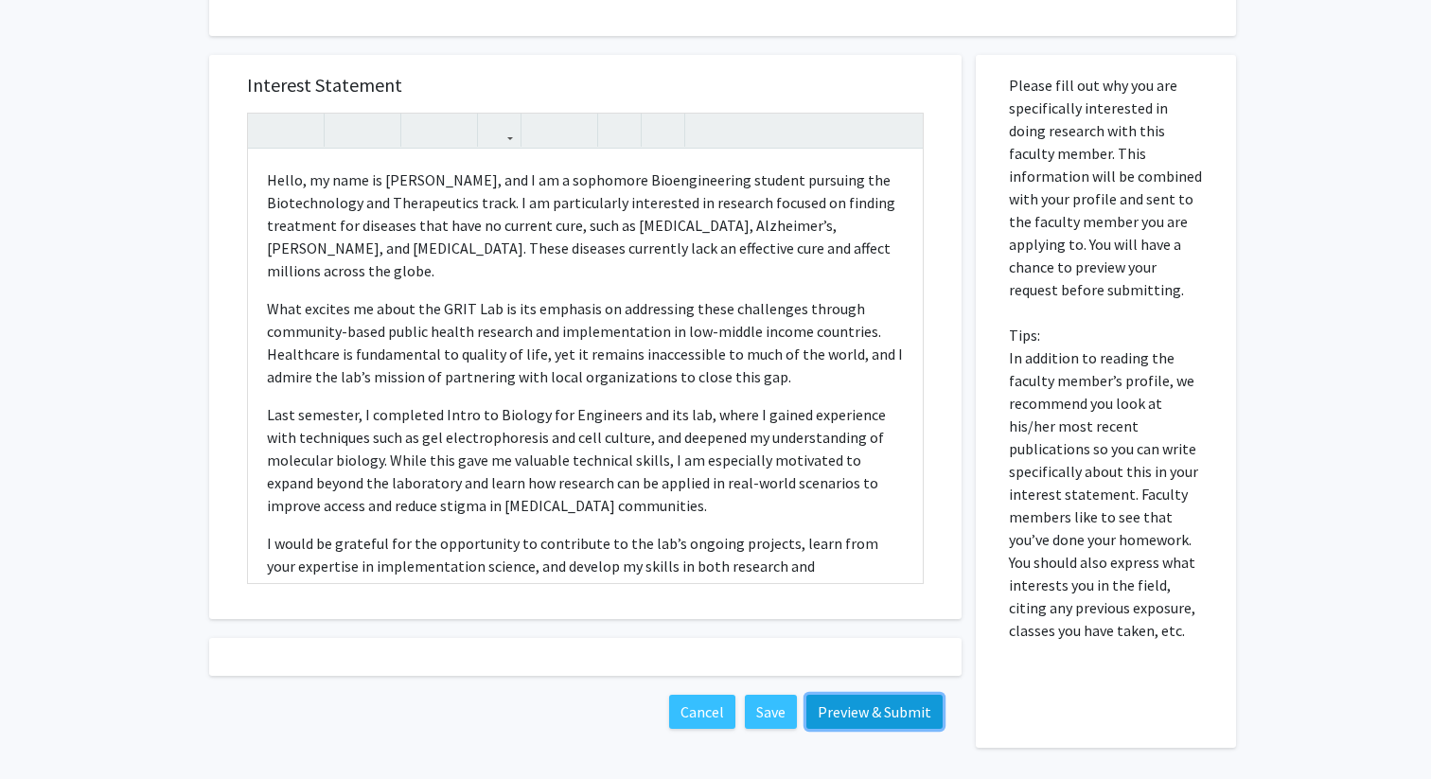
click at [902, 695] on button "Preview & Submit" at bounding box center [874, 712] width 136 height 34
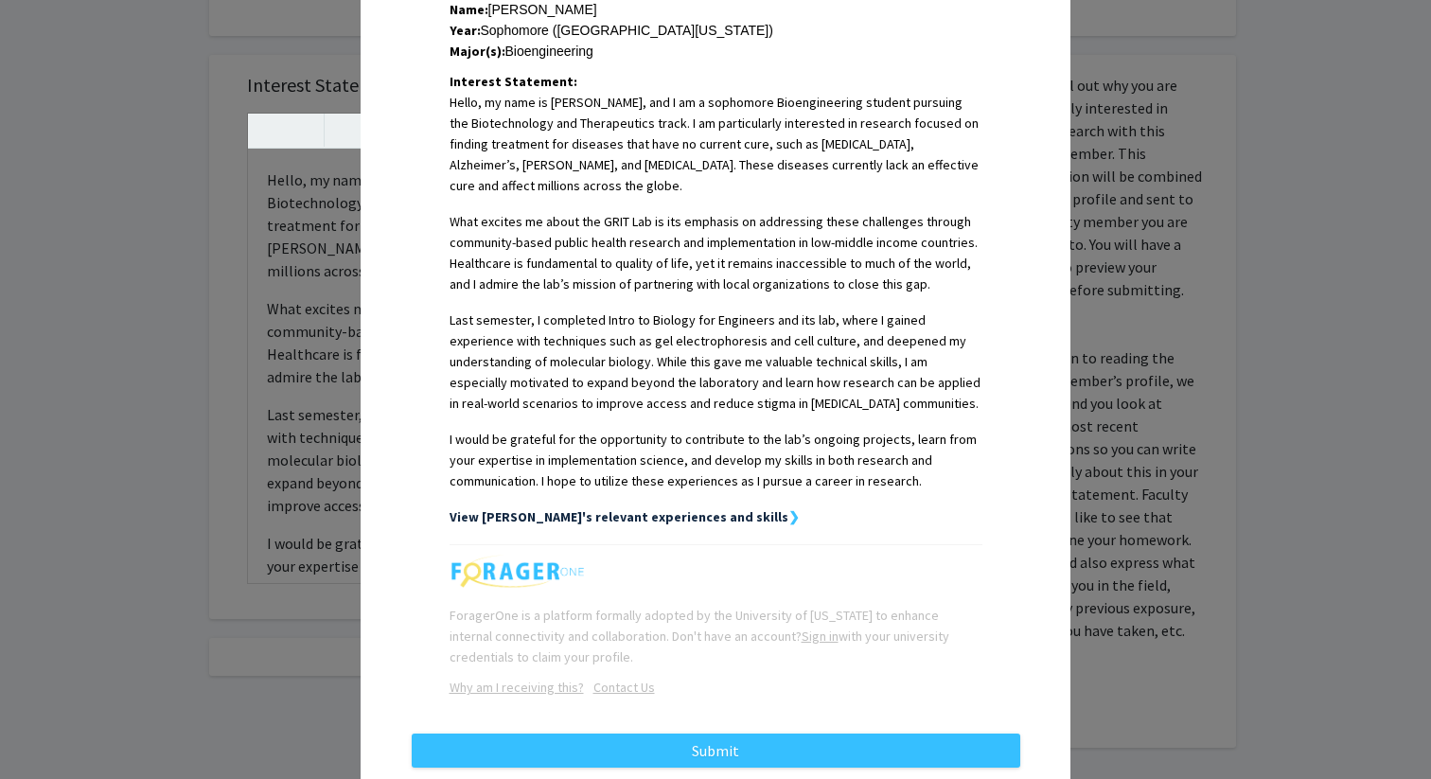
scroll to position [448, 0]
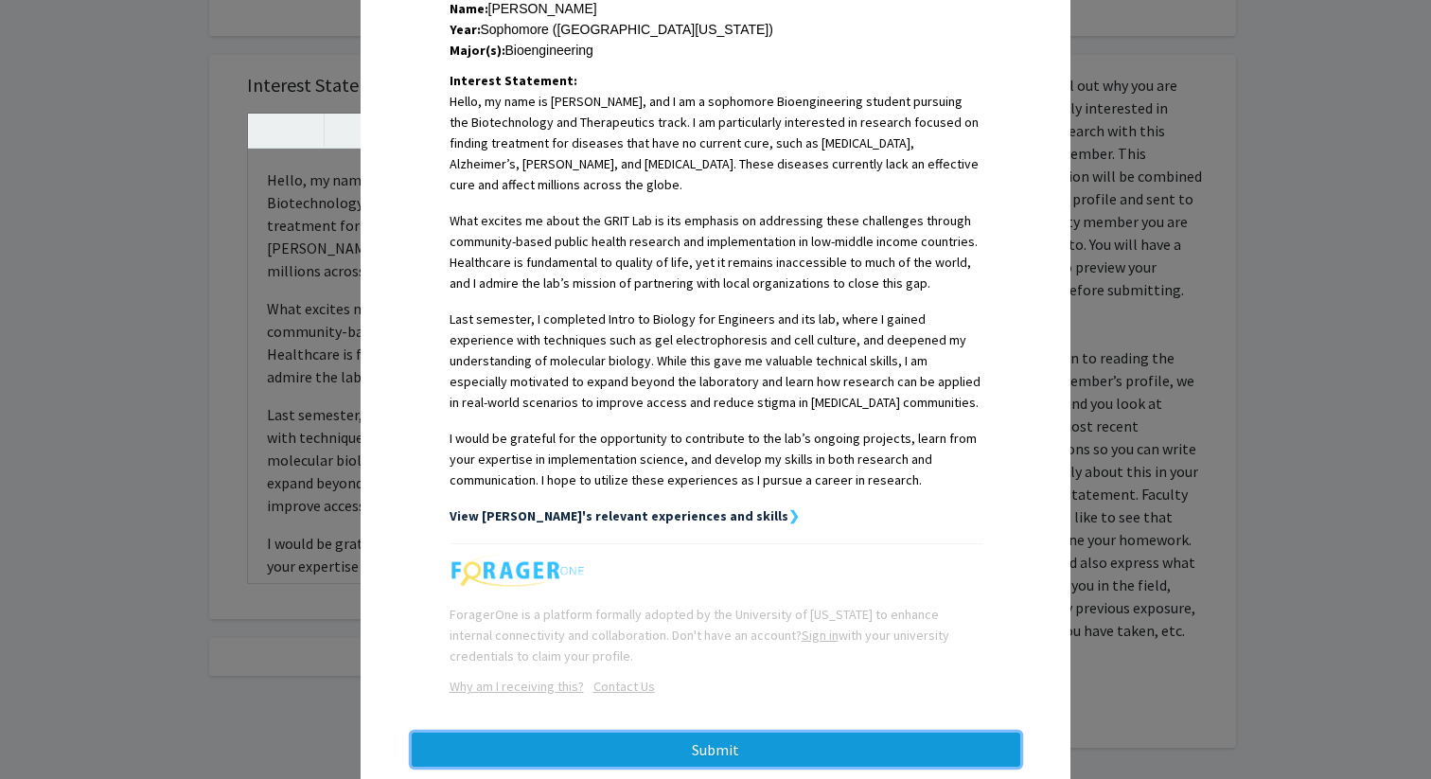
click at [809, 733] on button "Submit" at bounding box center [716, 750] width 609 height 34
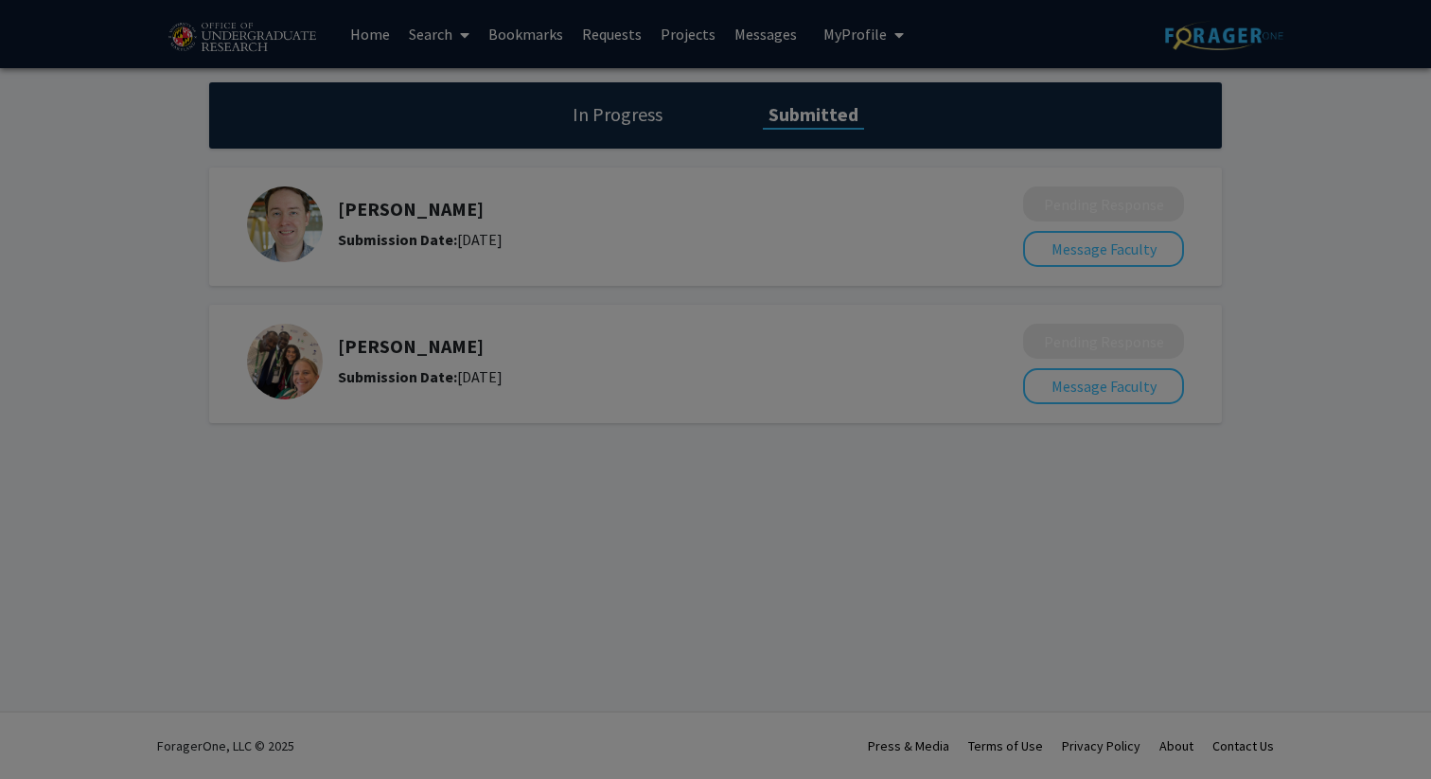
click at [857, 451] on div at bounding box center [715, 389] width 1431 height 779
click at [616, 129] on div at bounding box center [715, 389] width 1431 height 779
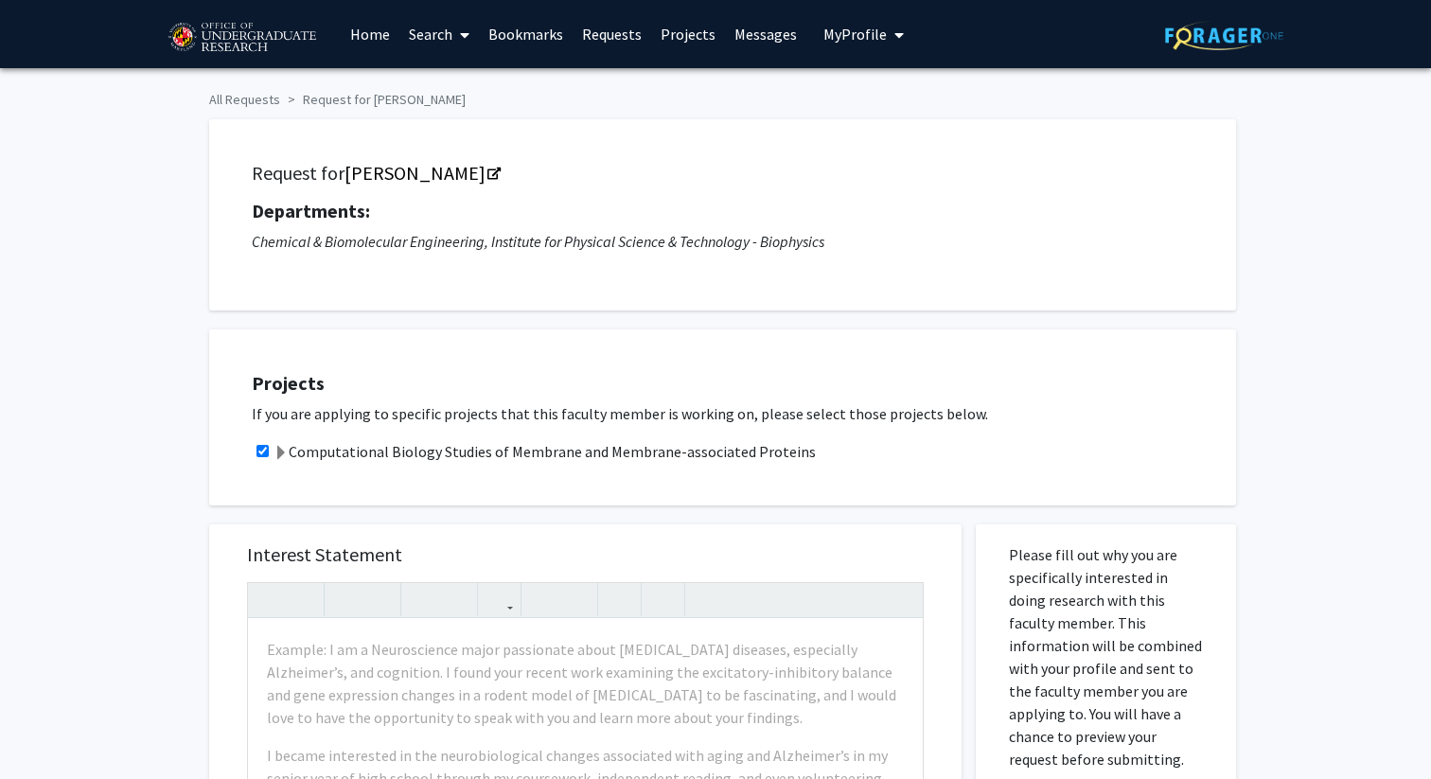
click at [689, 37] on link "Projects" at bounding box center [688, 34] width 74 height 66
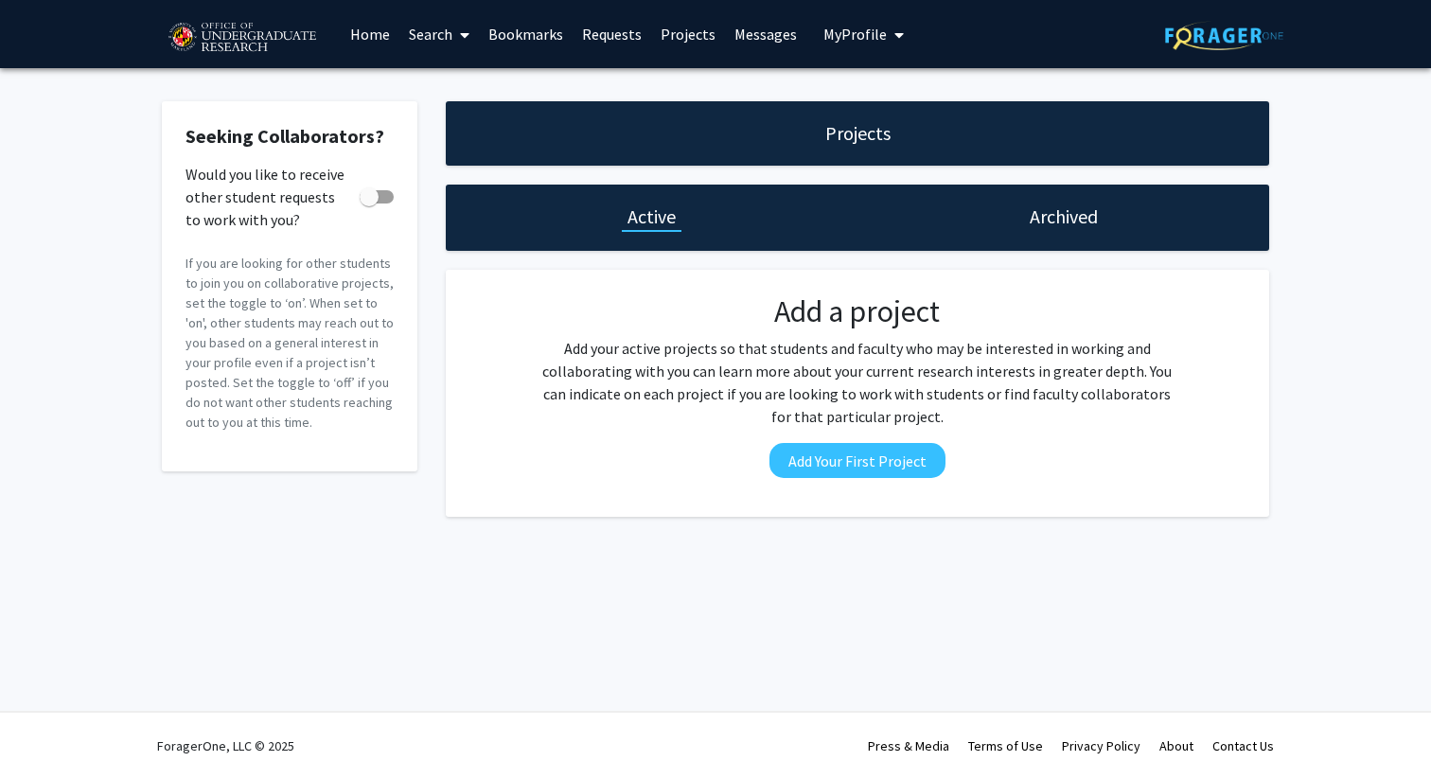
click at [830, 33] on span "My Profile" at bounding box center [854, 34] width 63 height 19
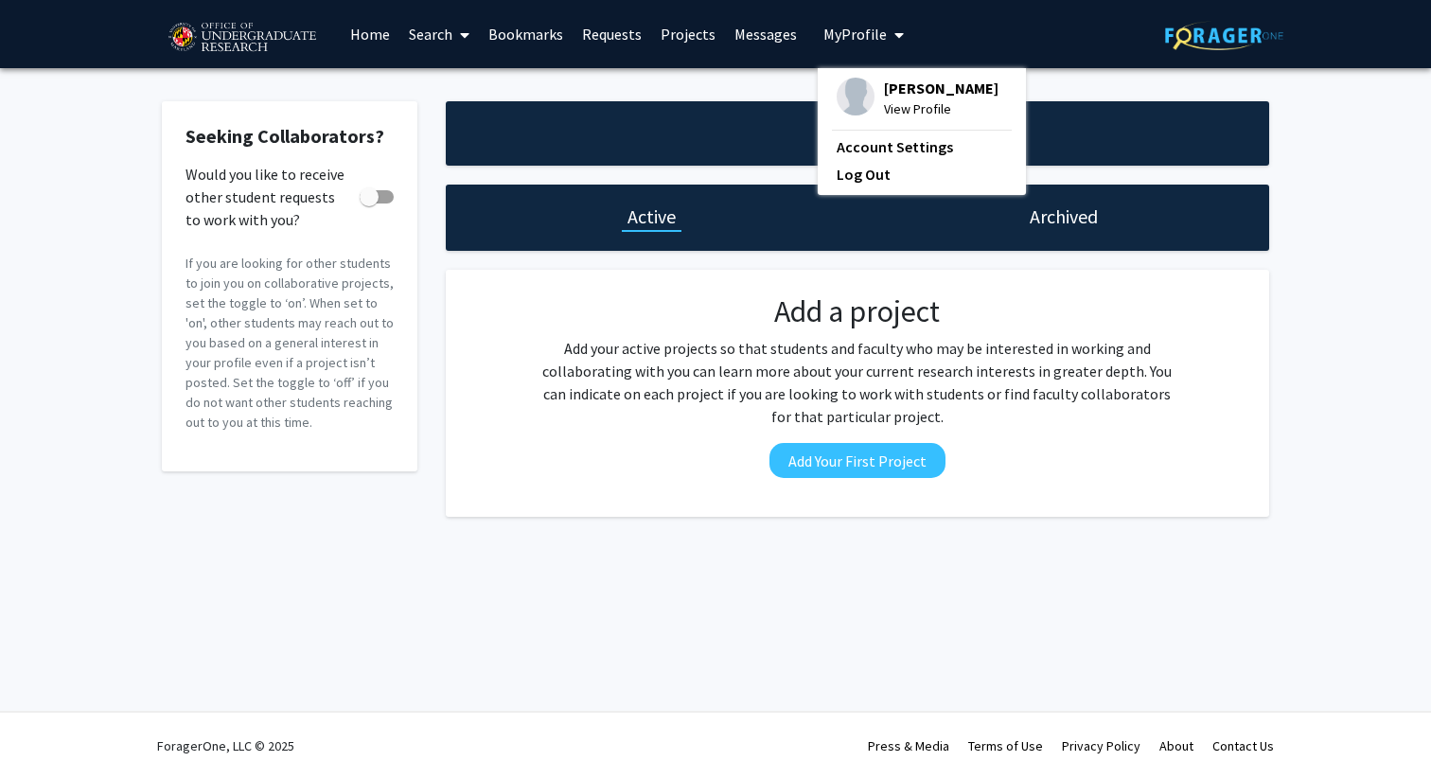
click at [540, 25] on link "Bookmarks" at bounding box center [526, 34] width 94 height 66
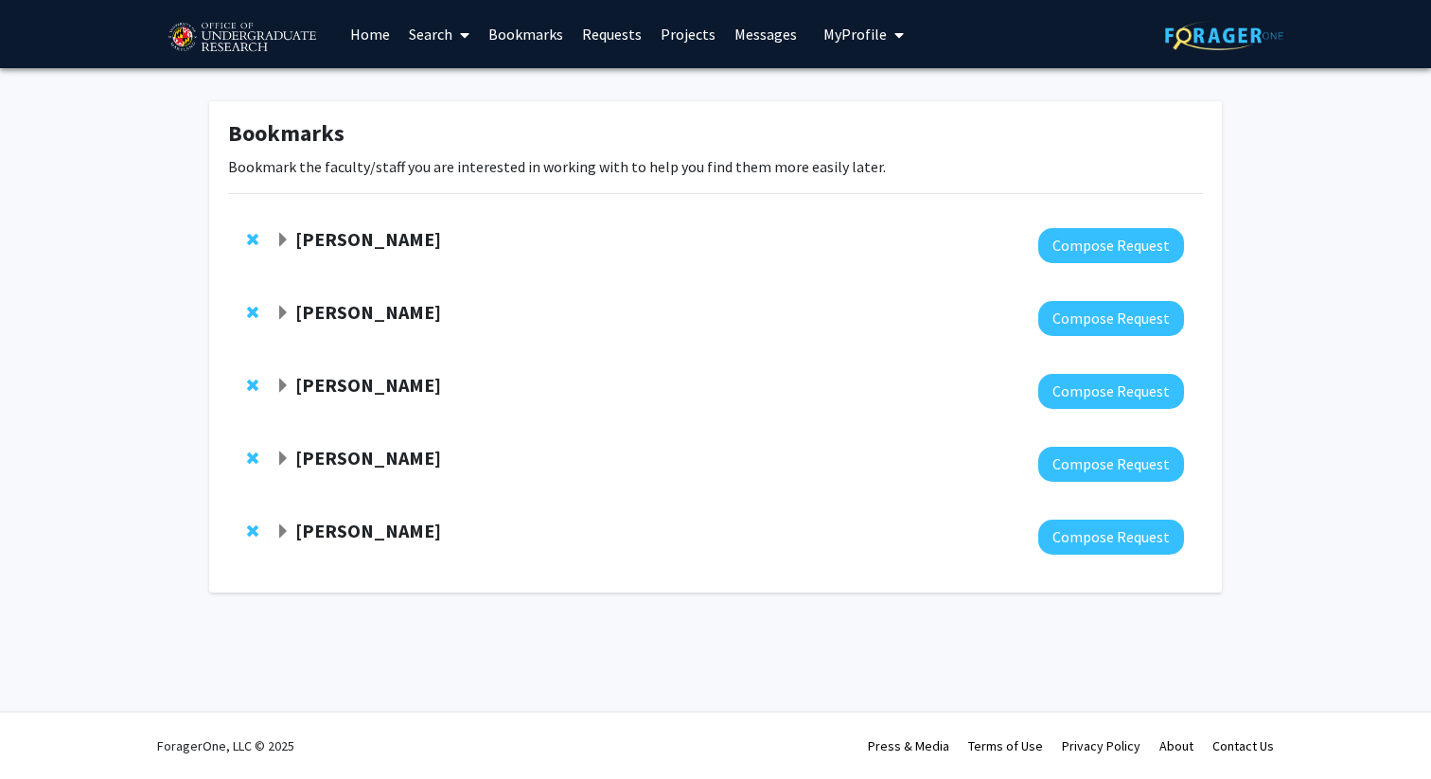
click at [608, 24] on link "Requests" at bounding box center [612, 34] width 79 height 66
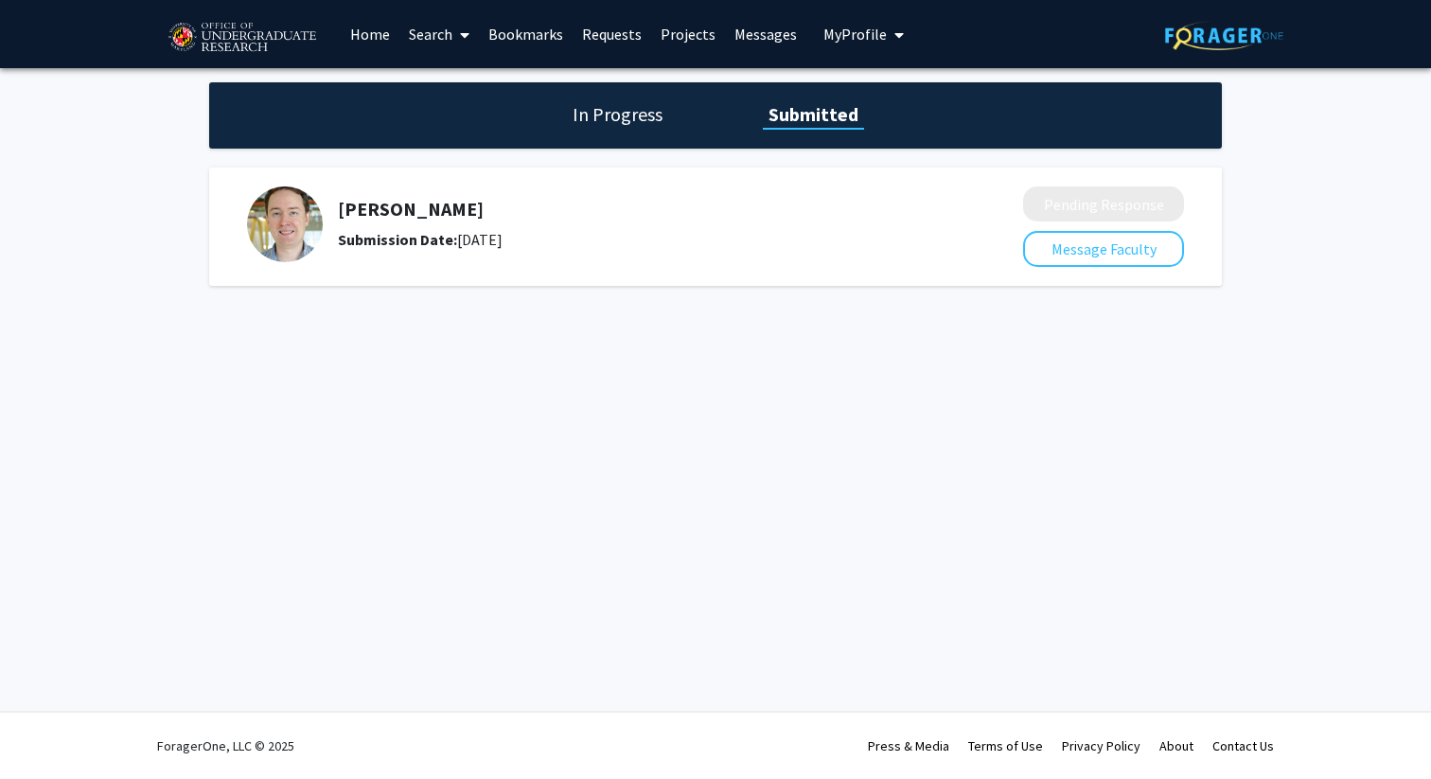
click at [514, 30] on link "Bookmarks" at bounding box center [526, 34] width 94 height 66
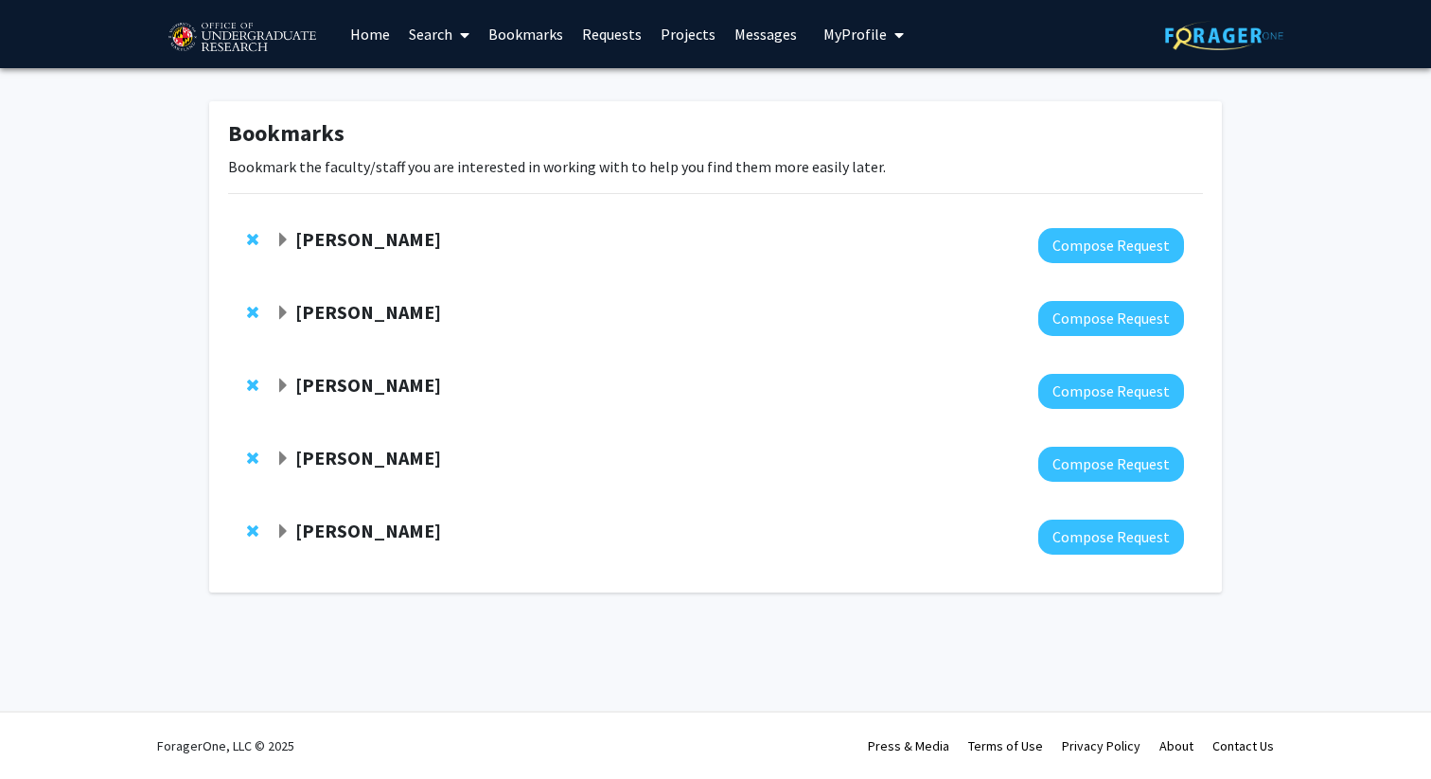
click at [590, 39] on link "Requests" at bounding box center [612, 34] width 79 height 66
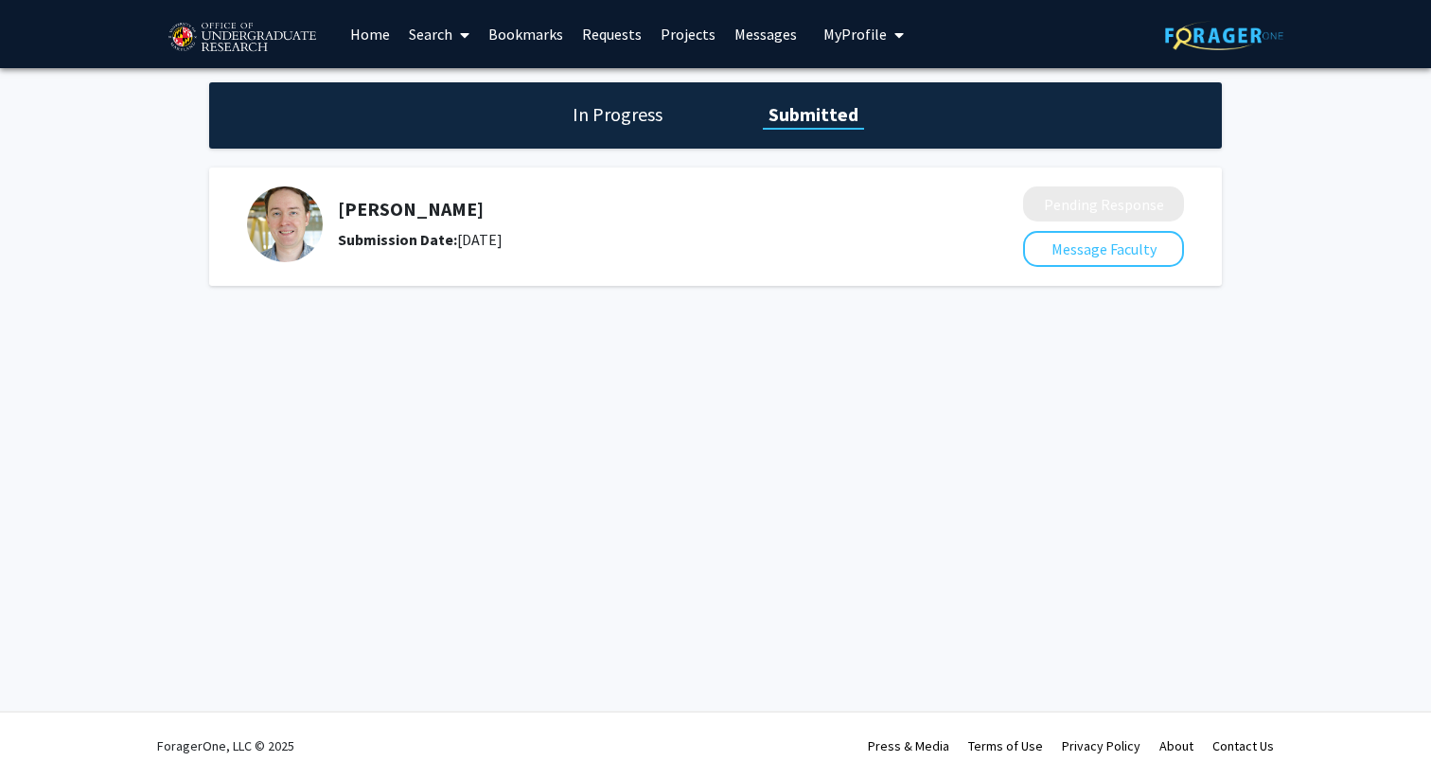
click at [592, 124] on h1 "In Progress" at bounding box center [617, 114] width 101 height 27
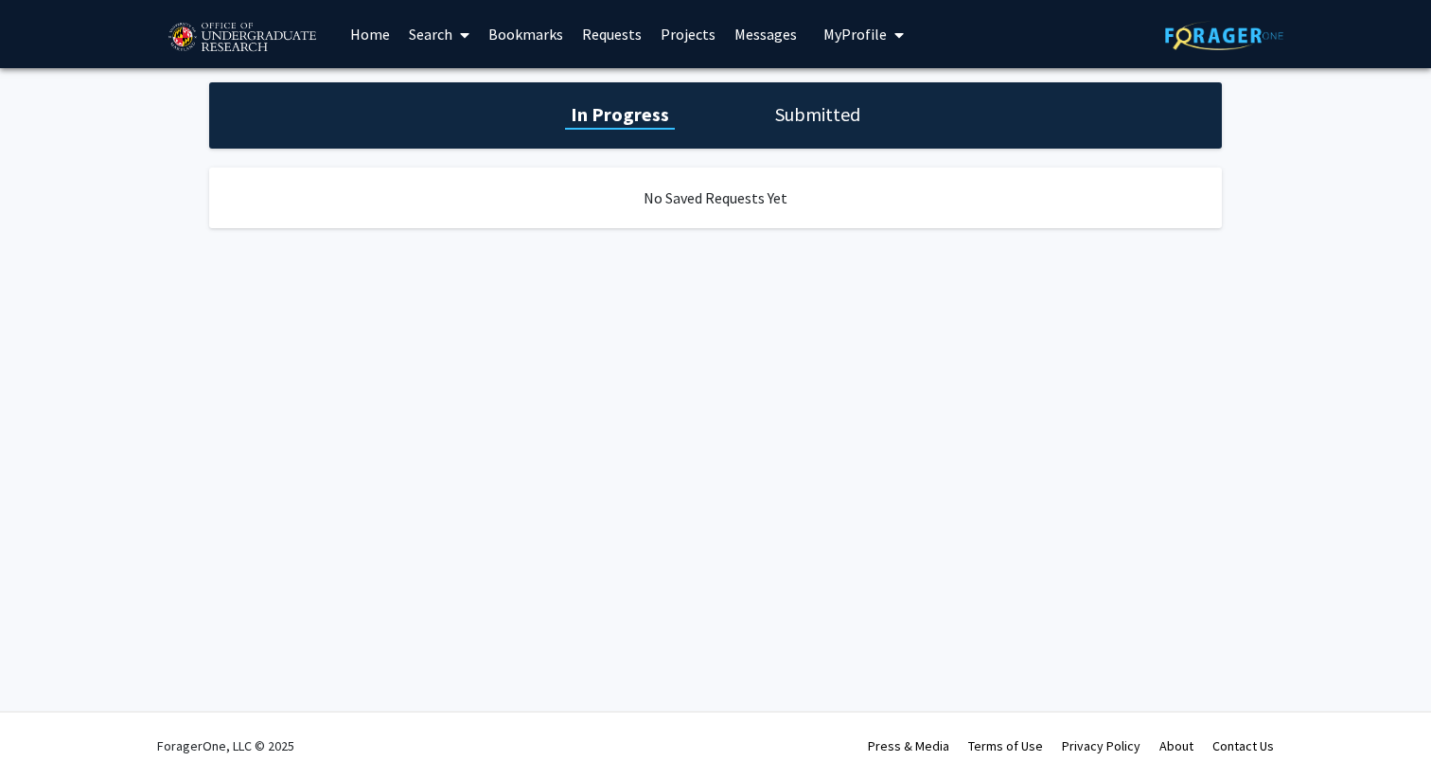
click at [546, 32] on link "Bookmarks" at bounding box center [526, 34] width 94 height 66
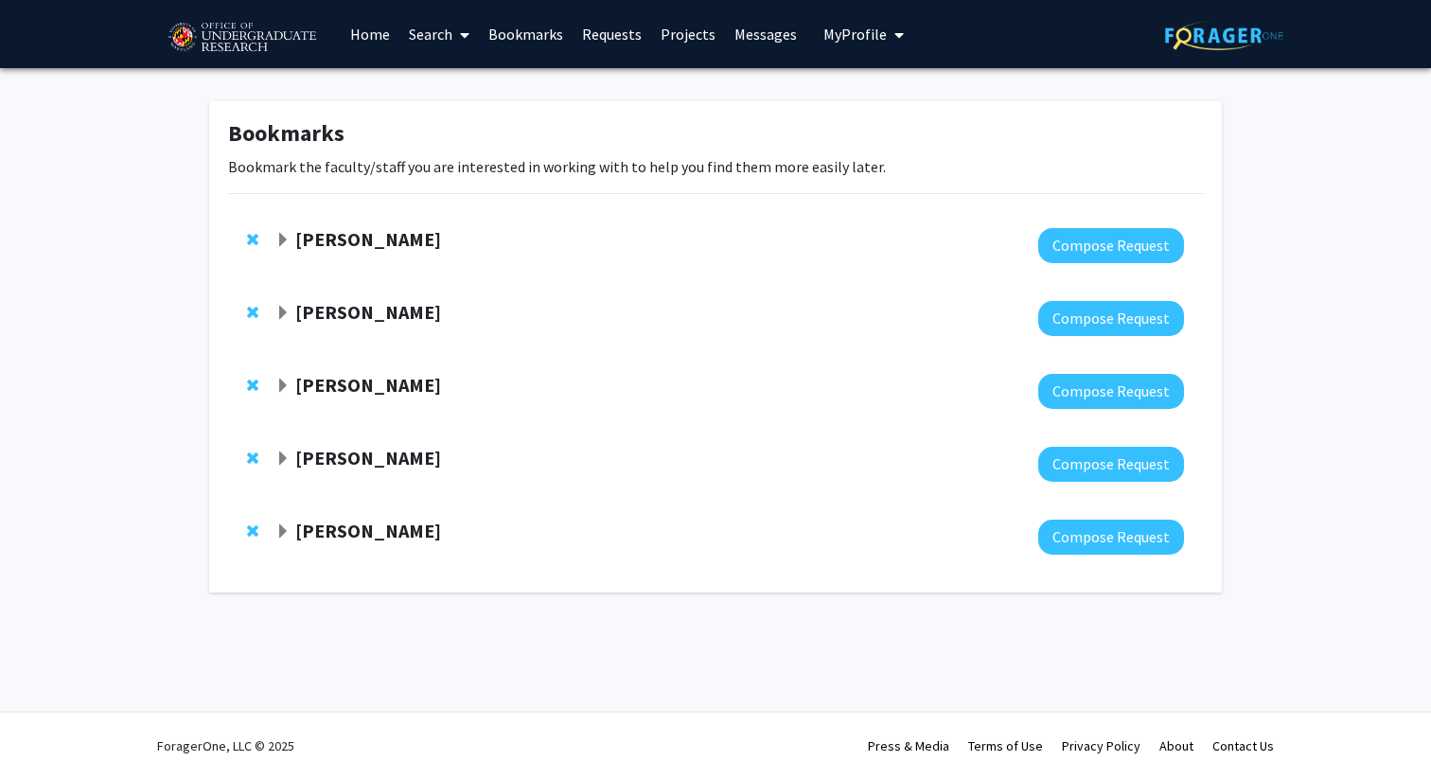
click at [486, 289] on div "Heather Wipfli Compose Request" at bounding box center [715, 318] width 975 height 73
click at [284, 307] on span "Expand Heather Wipfli Bookmark" at bounding box center [282, 313] width 15 height 15
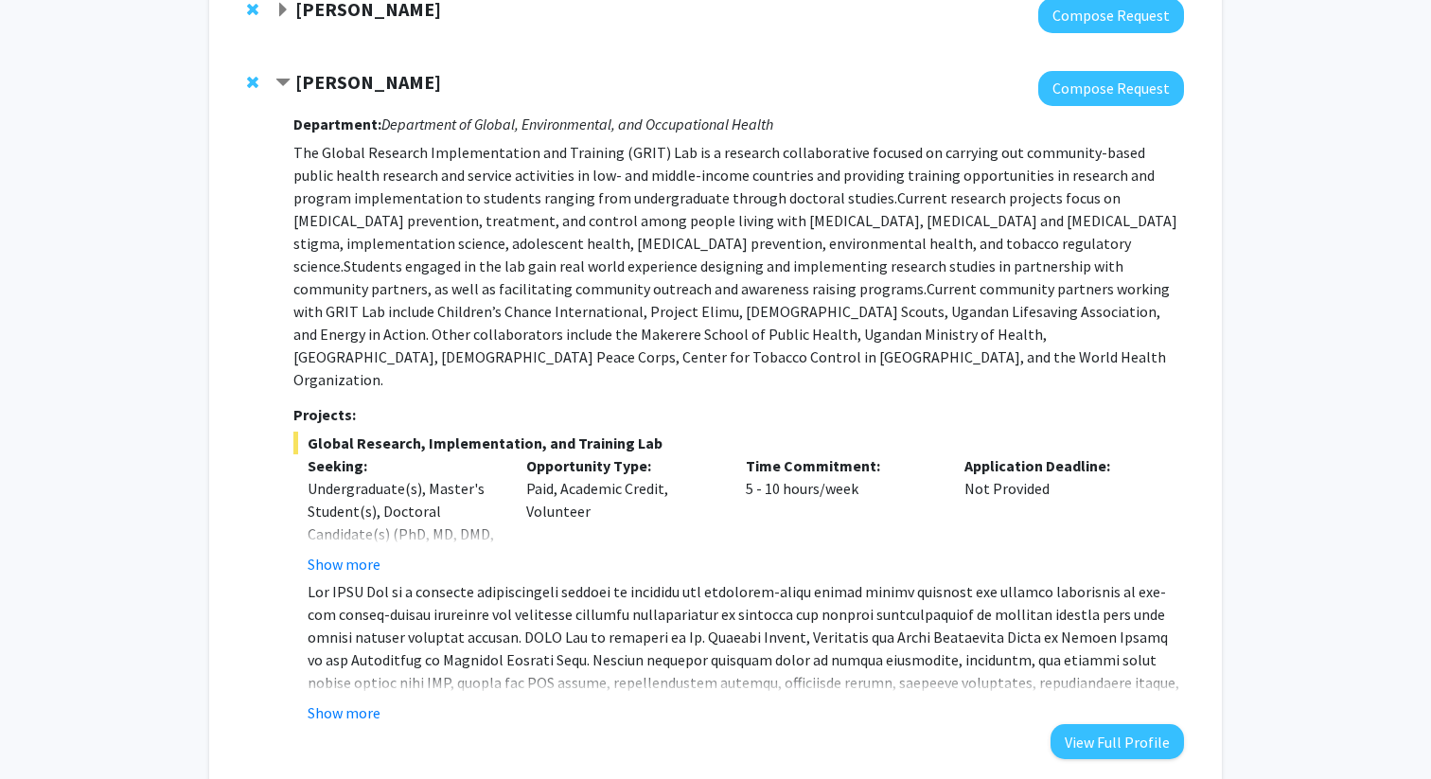
scroll to position [233, 0]
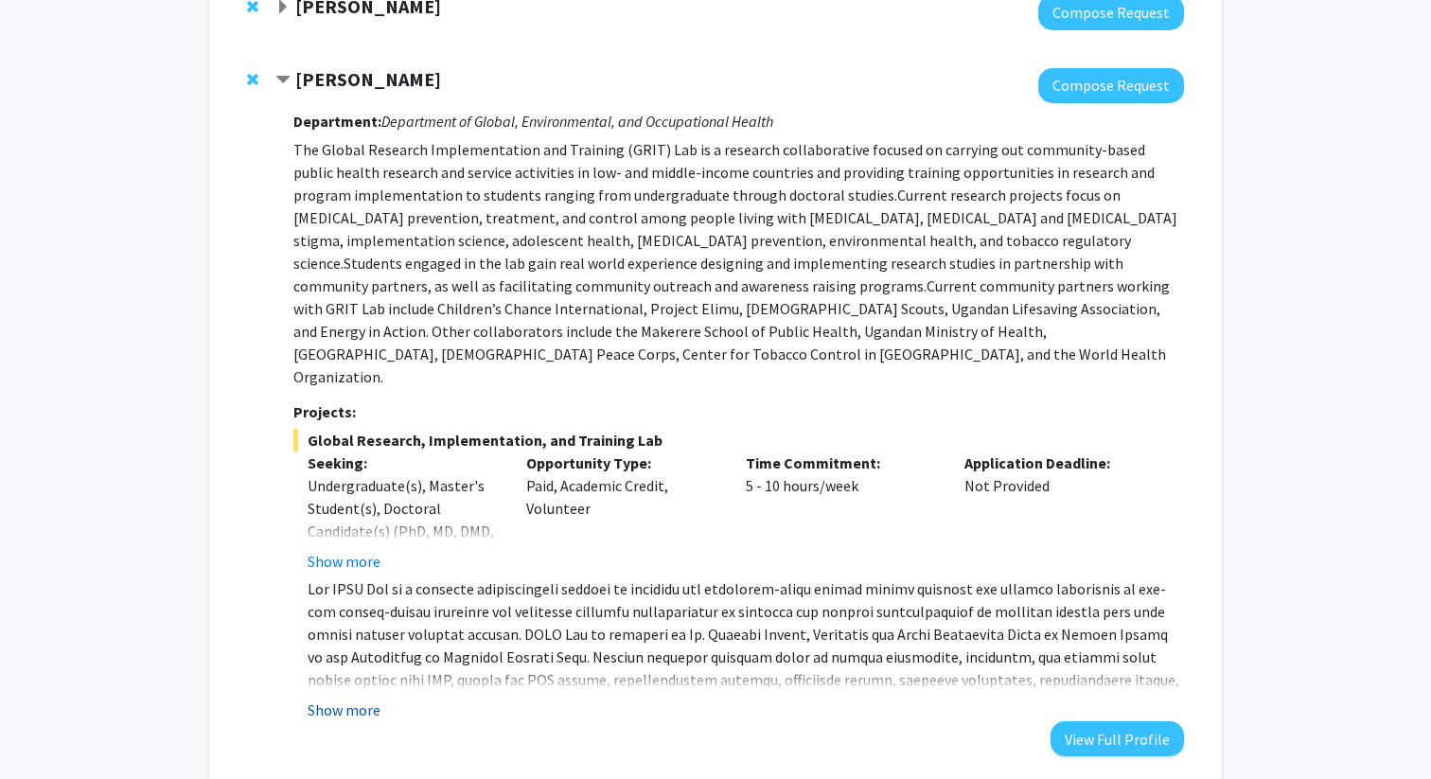
click at [345, 699] on button "Show more" at bounding box center [344, 710] width 73 height 23
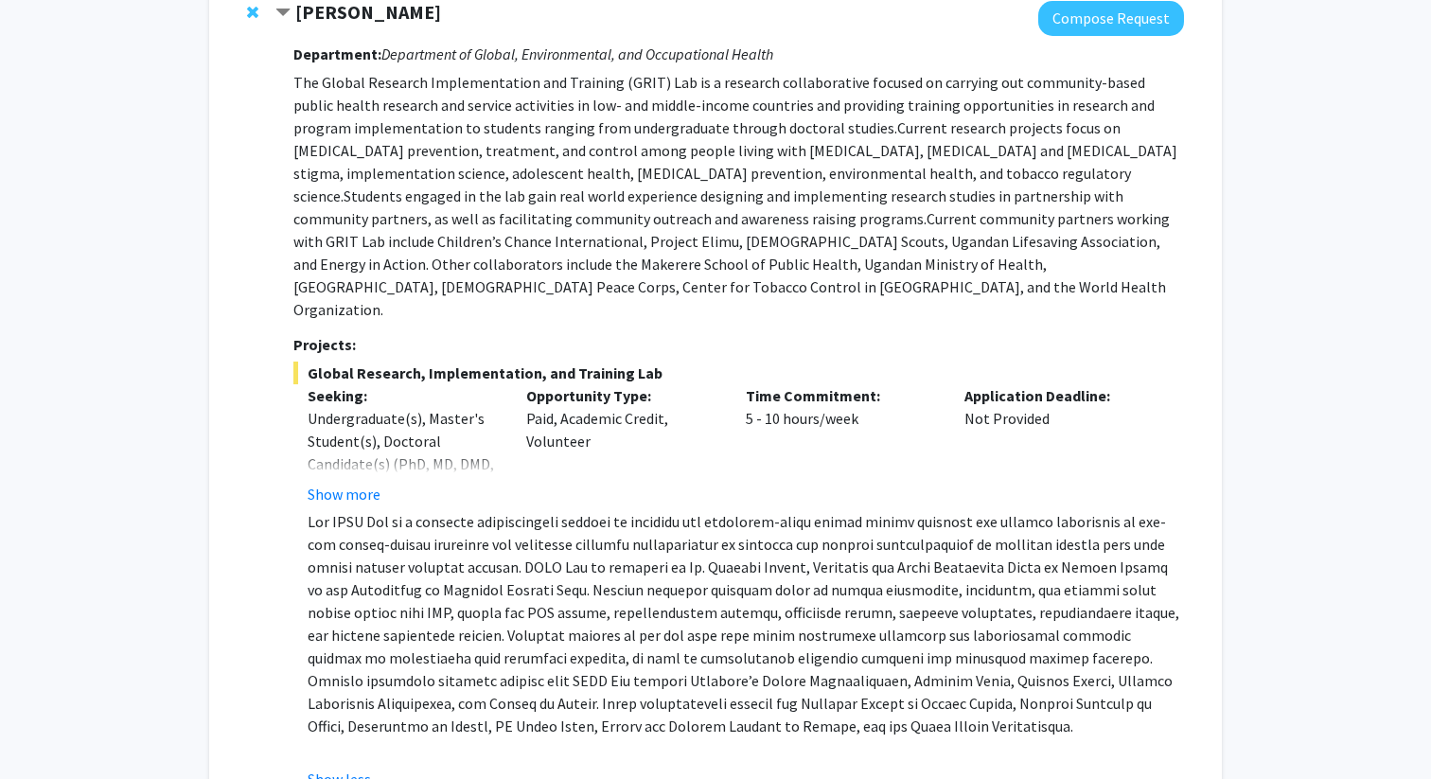
scroll to position [307, 0]
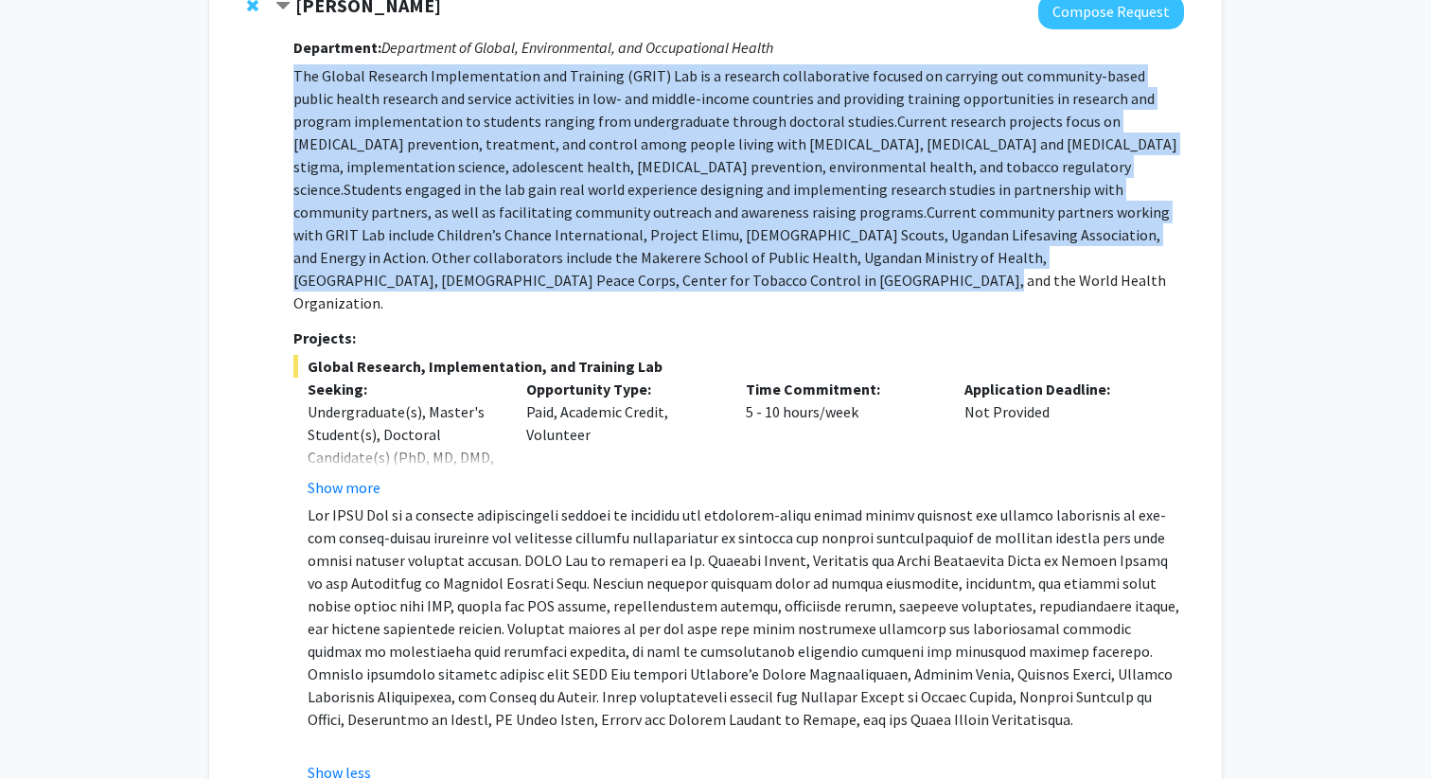
drag, startPoint x: 296, startPoint y: 75, endPoint x: 1048, endPoint y: 260, distance: 774.1
click at [1048, 260] on p "The Global Research Implementation and Training (GRIT) Lab is a research collab…" at bounding box center [738, 189] width 891 height 250
copy p "The Global Research Implementation and Training (GRIT) Lab is a research collab…"
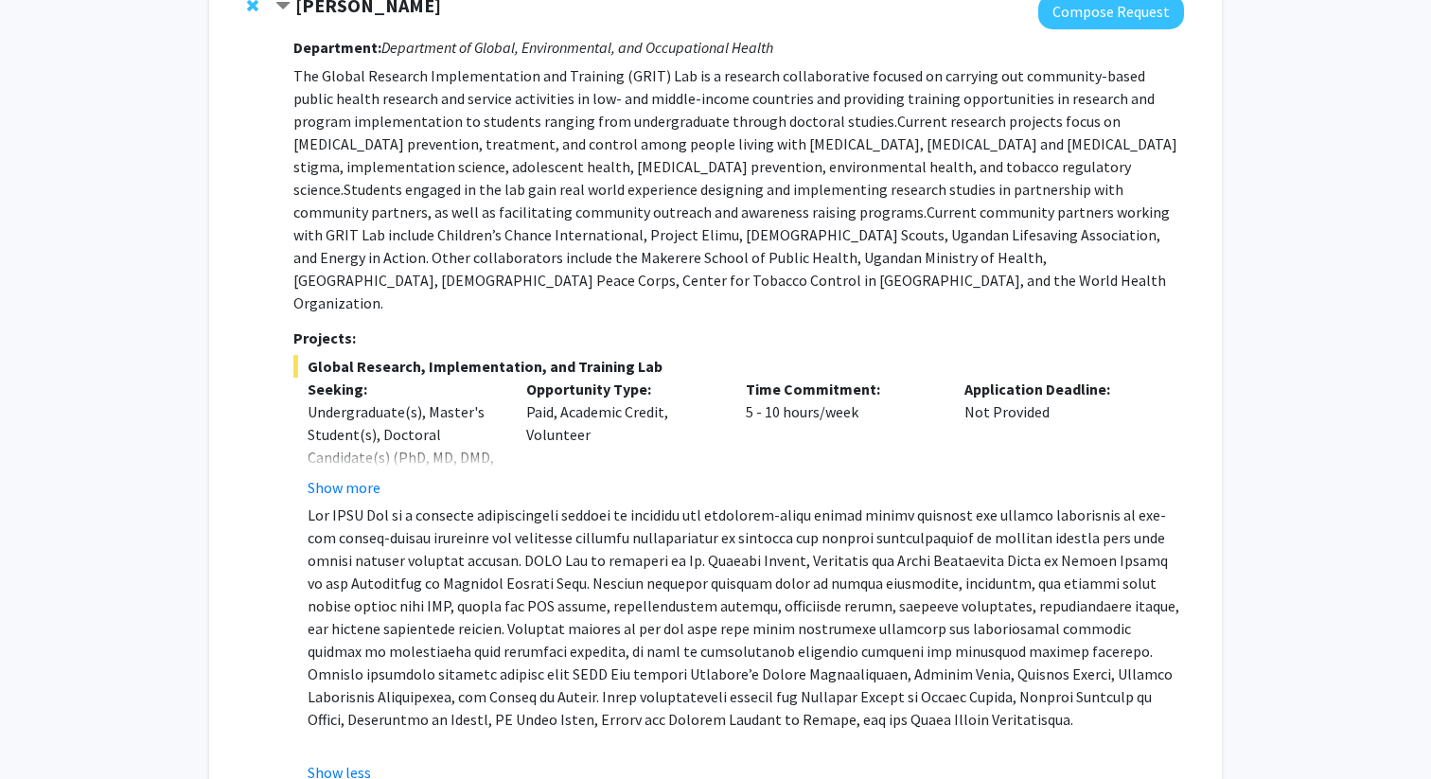
click at [778, 241] on span "Current community partners working with GRIT Lab include Children’s Chance Inte…" at bounding box center [731, 258] width 876 height 110
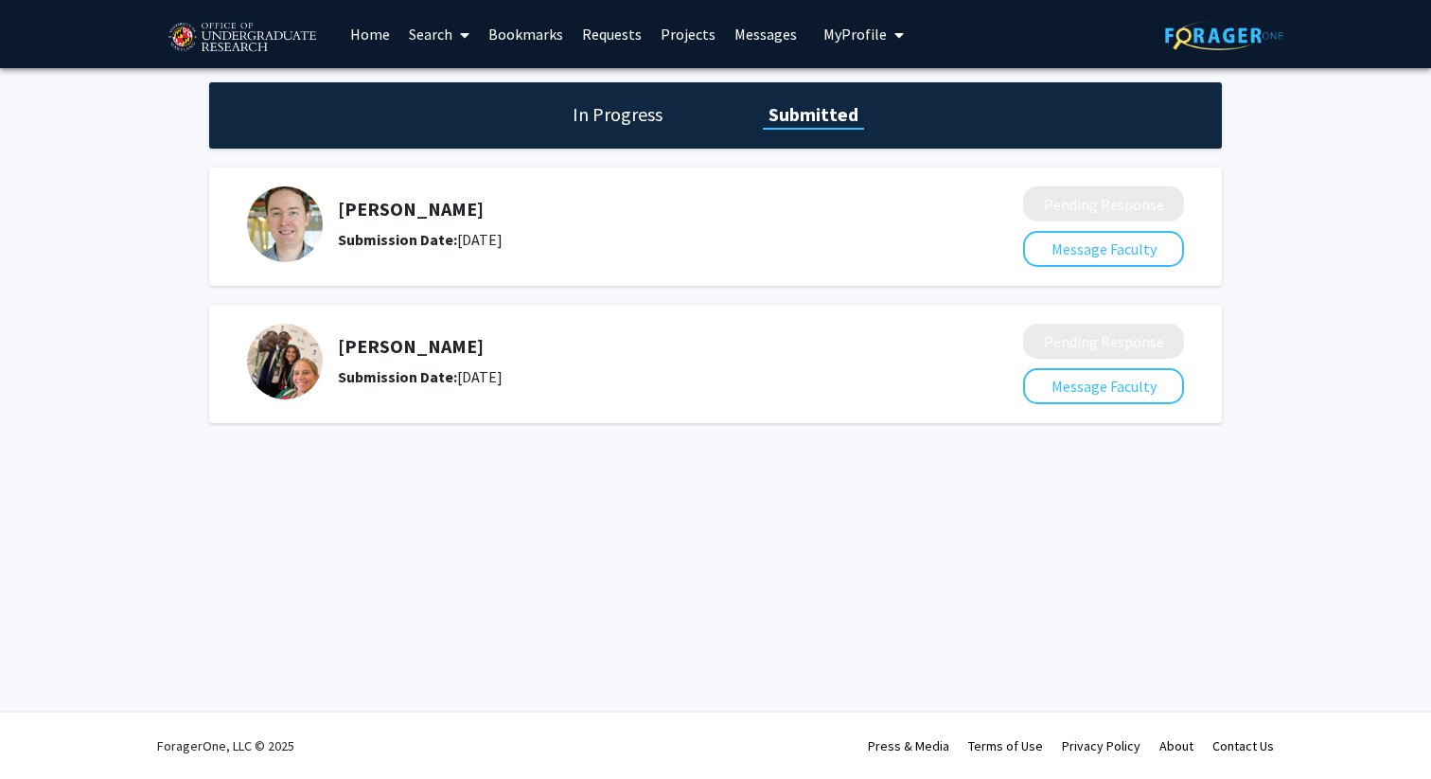
click at [663, 113] on h1 "In Progress" at bounding box center [617, 114] width 101 height 27
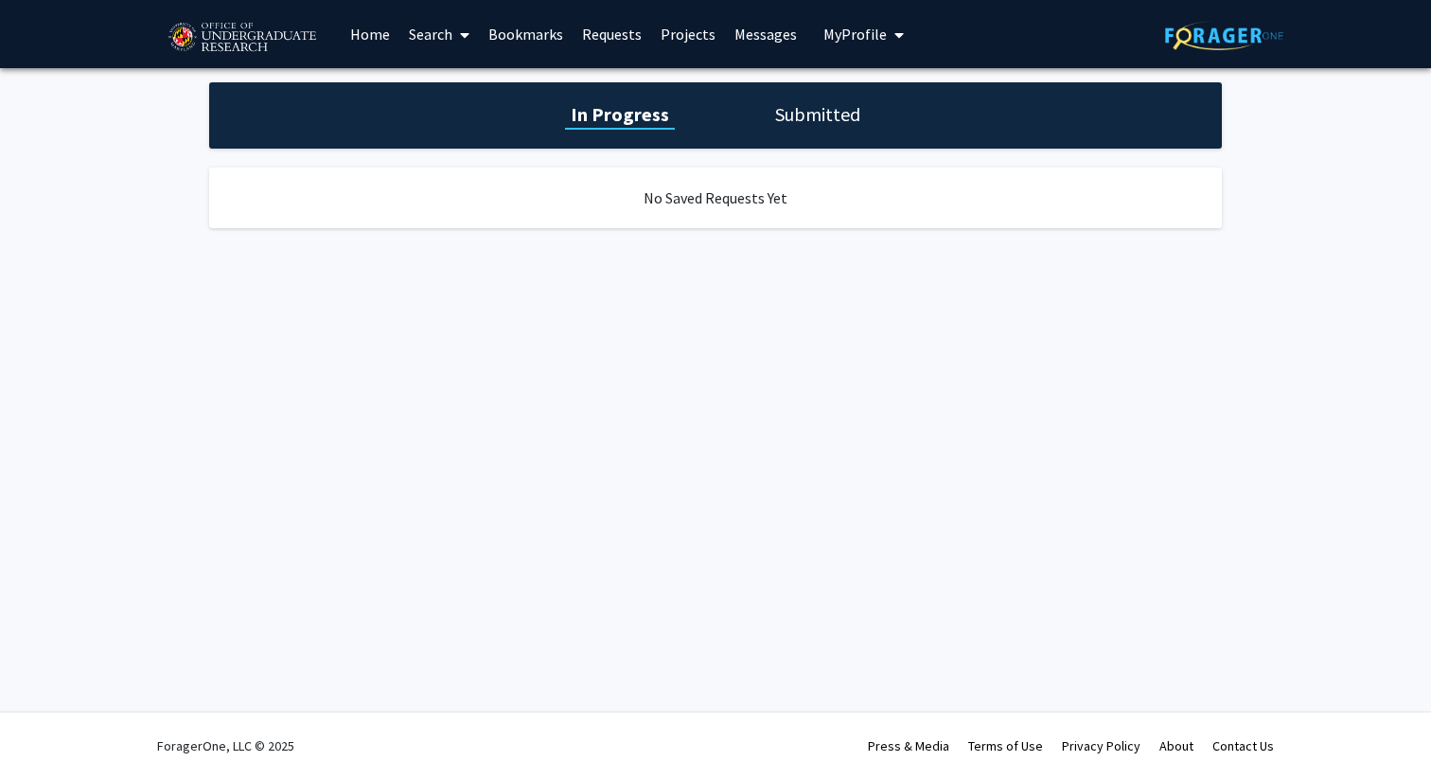
click at [535, 44] on link "Bookmarks" at bounding box center [526, 34] width 94 height 66
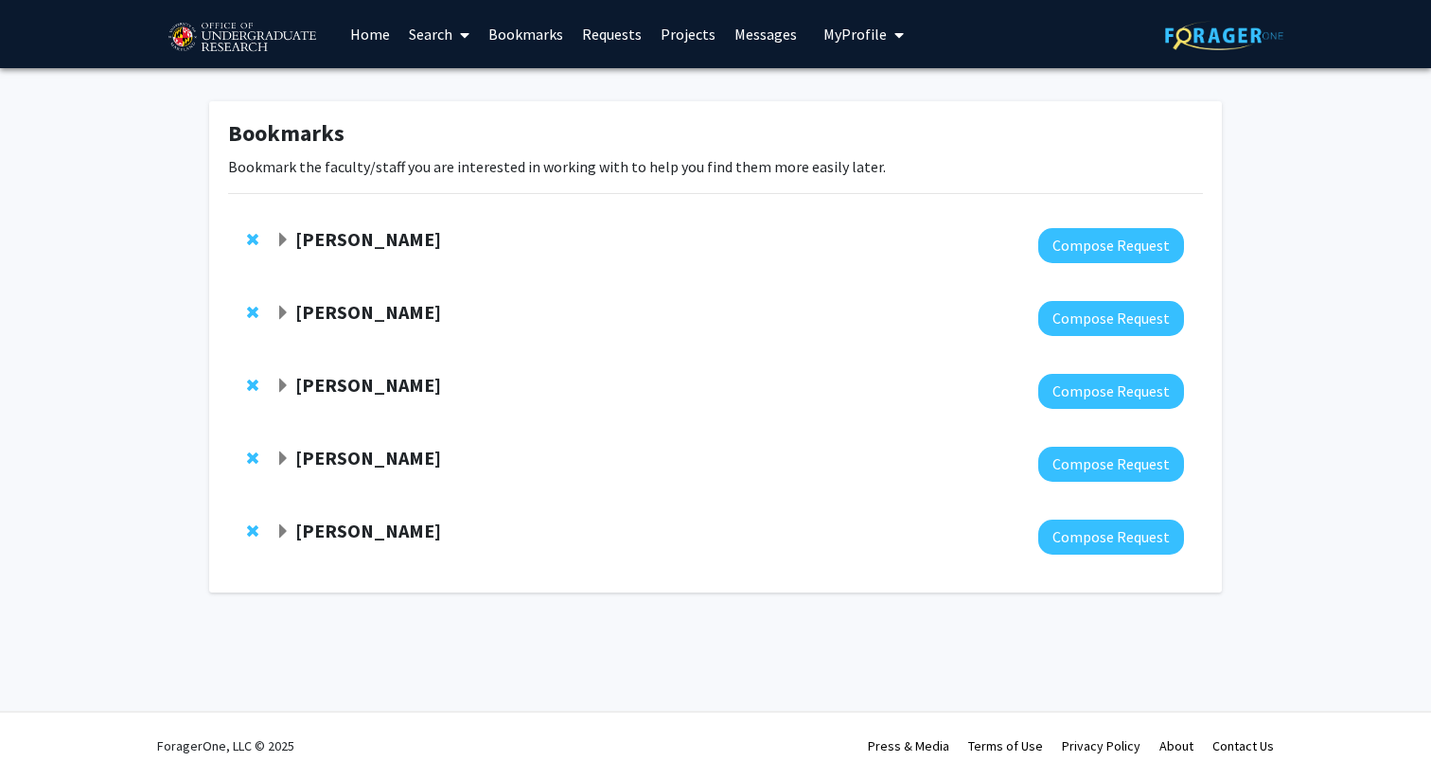
click at [290, 384] on span "Expand Macarena Farcuh Yuri Bookmark" at bounding box center [282, 386] width 15 height 15
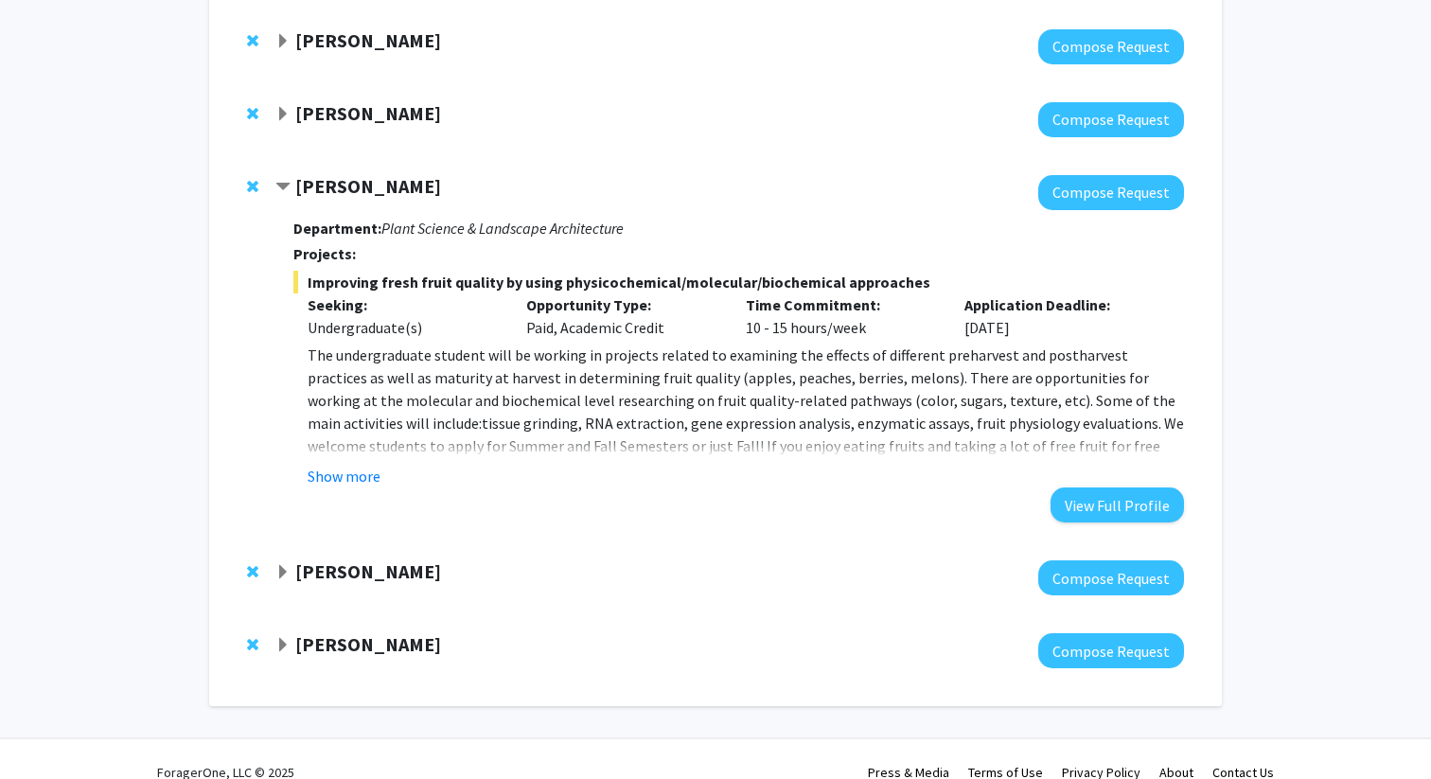
scroll to position [225, 0]
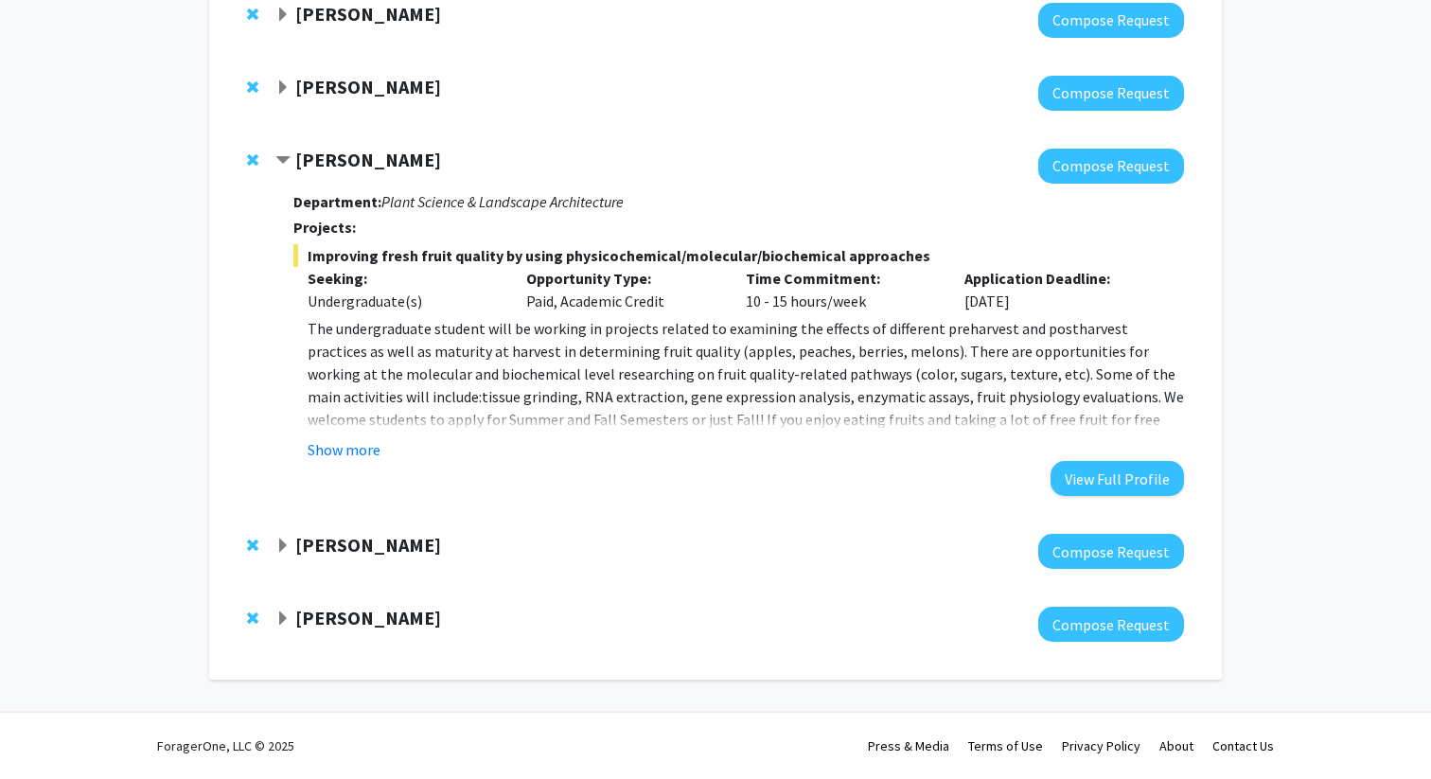
click at [283, 545] on span "Expand Sindhuja Vaddeboina Bookmark" at bounding box center [282, 546] width 15 height 15
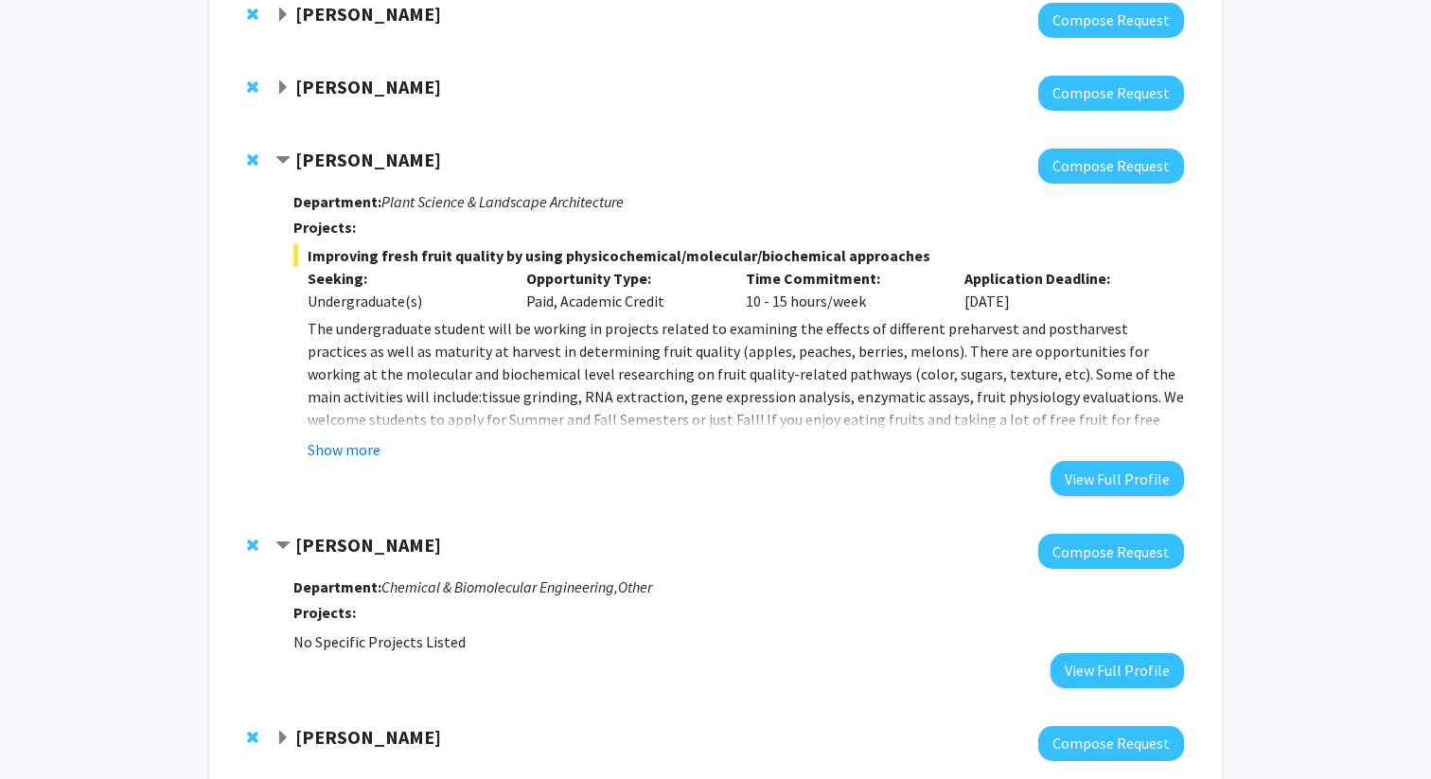
click at [283, 544] on span "Contract Sindhuja Vaddeboina Bookmark" at bounding box center [282, 546] width 15 height 15
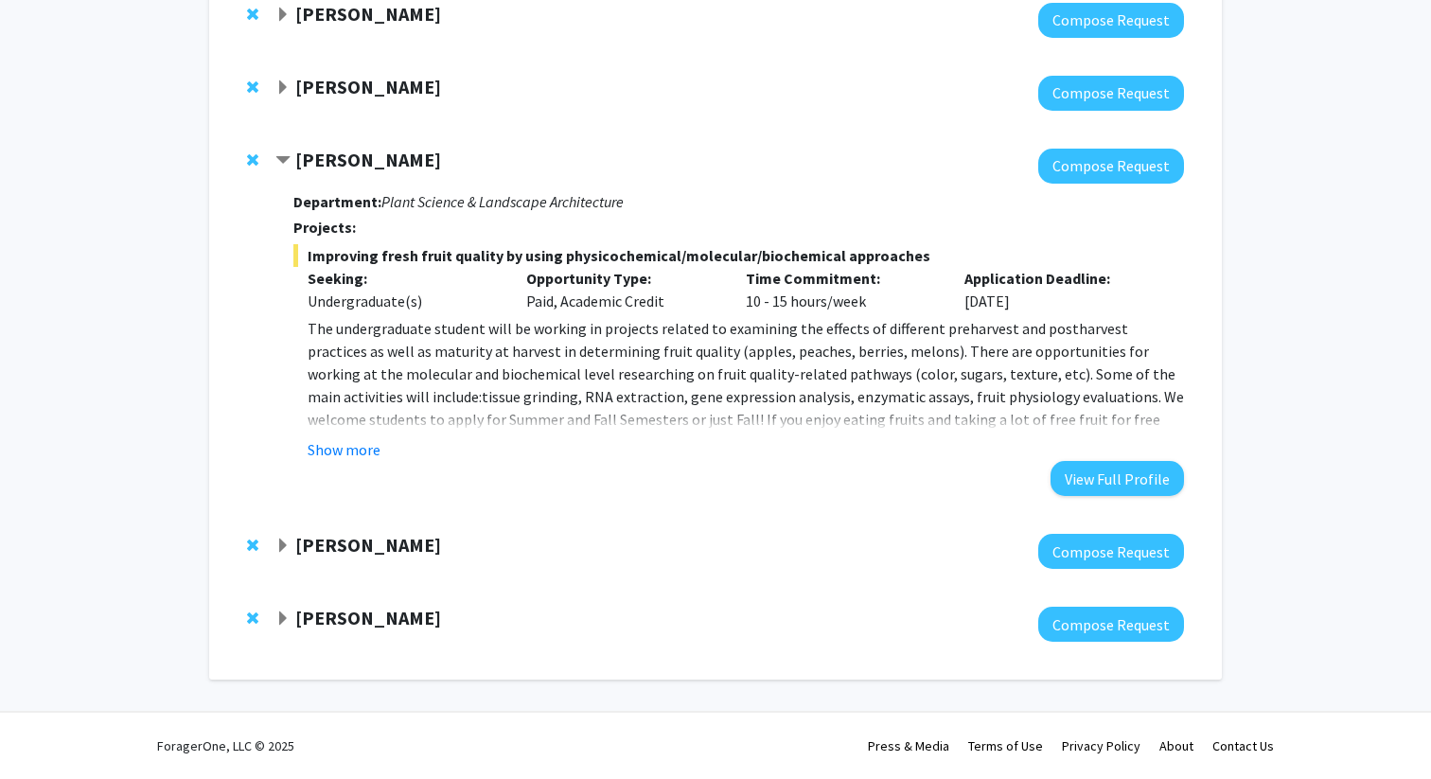
click at [278, 598] on div "Alexander Xu Compose Request" at bounding box center [715, 624] width 975 height 73
click at [279, 612] on span "Expand Alexander Xu Bookmark" at bounding box center [282, 618] width 15 height 15
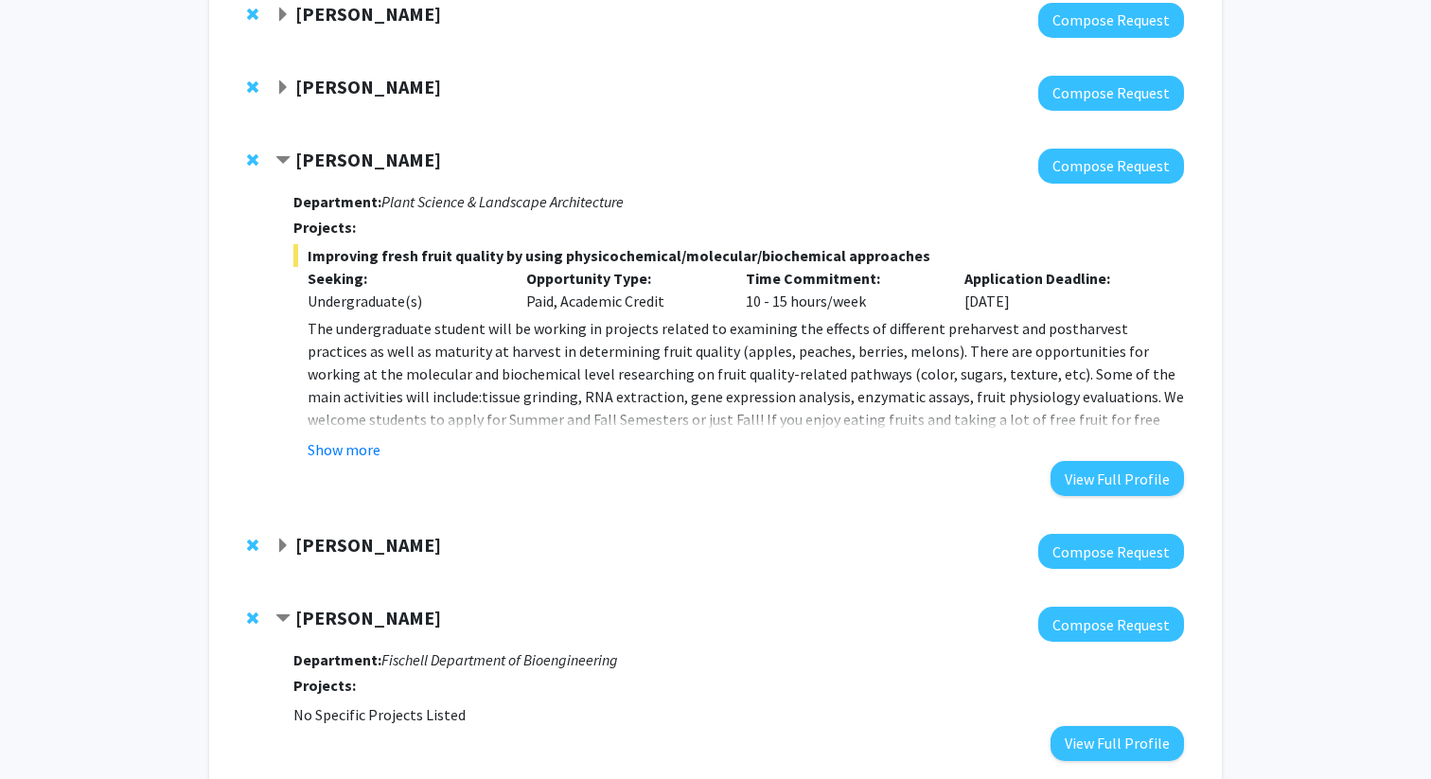
click at [279, 612] on span "Contract Alexander Xu Bookmark" at bounding box center [282, 618] width 15 height 15
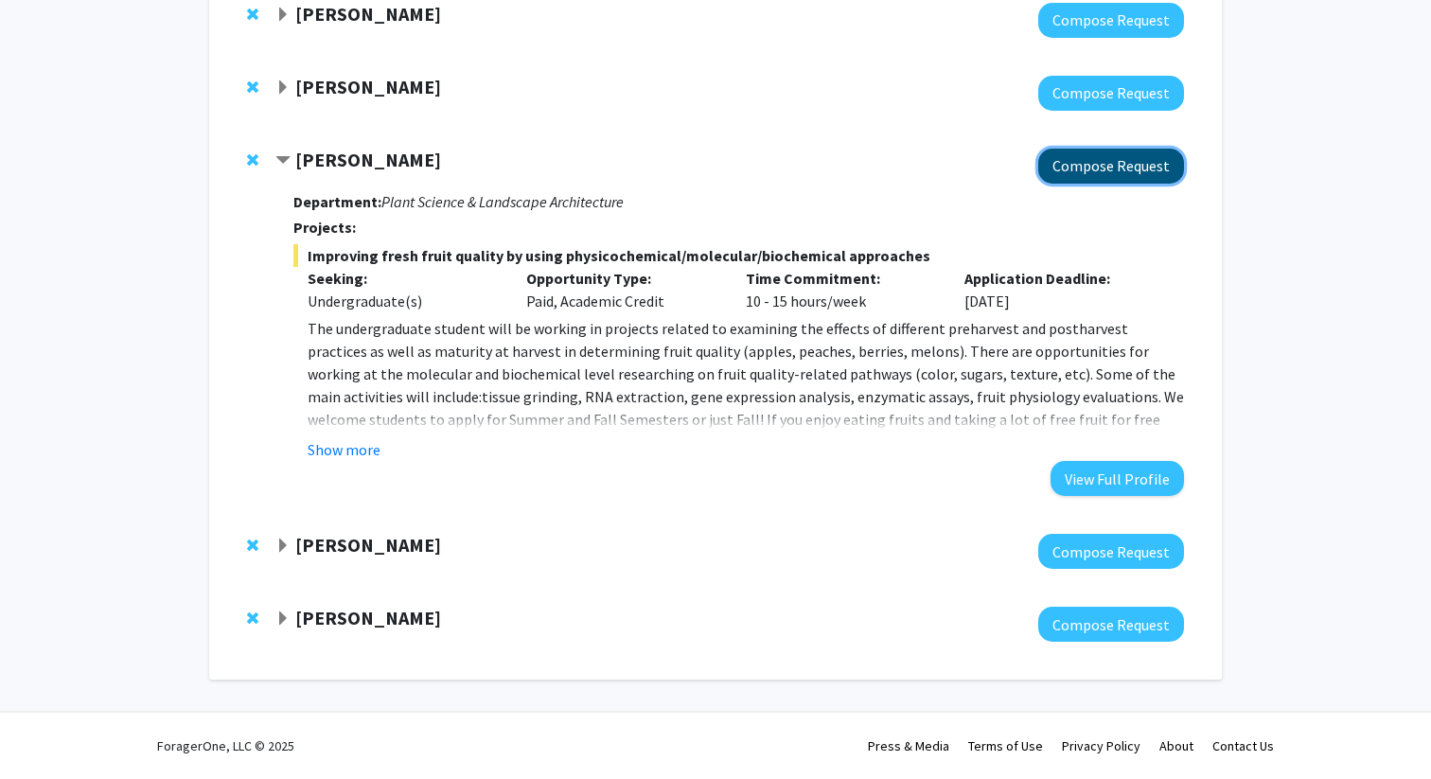
click at [1118, 168] on button "Compose Request" at bounding box center [1111, 166] width 146 height 35
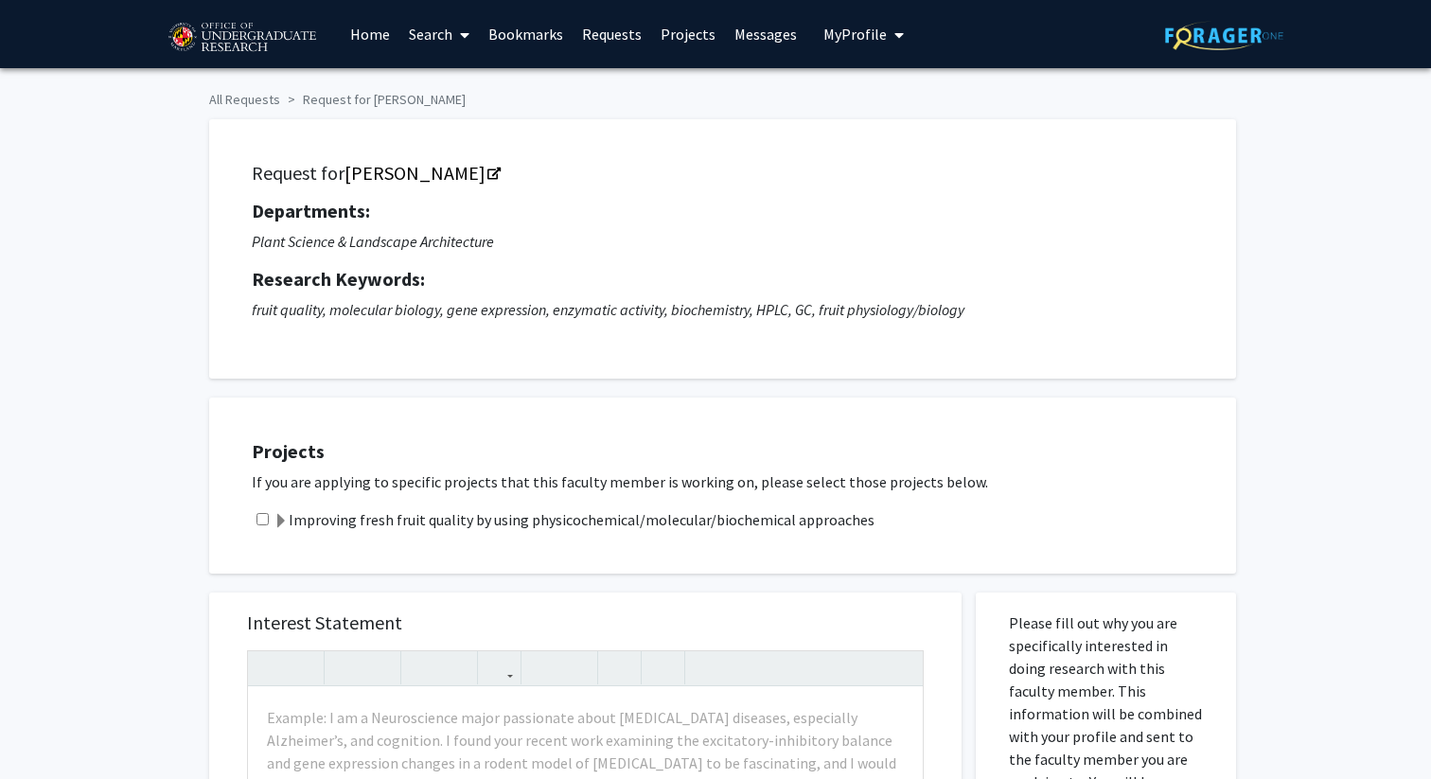
click at [258, 520] on input "checkbox" at bounding box center [262, 519] width 12 height 12
checkbox input "true"
click at [284, 522] on span at bounding box center [281, 521] width 15 height 15
